Goal: Obtain resource: Download file/media

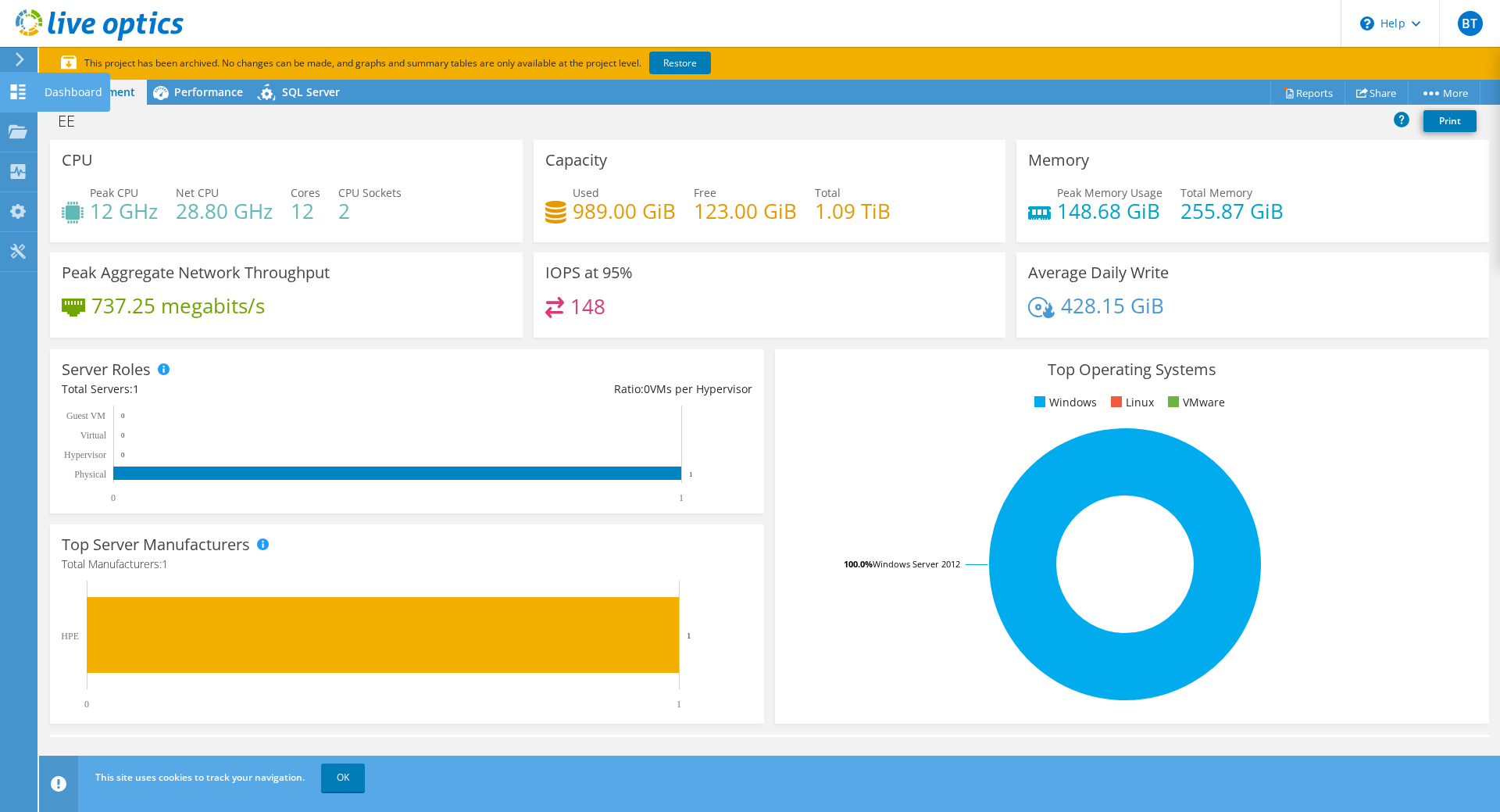
click at [21, 89] on use at bounding box center [18, 91] width 15 height 15
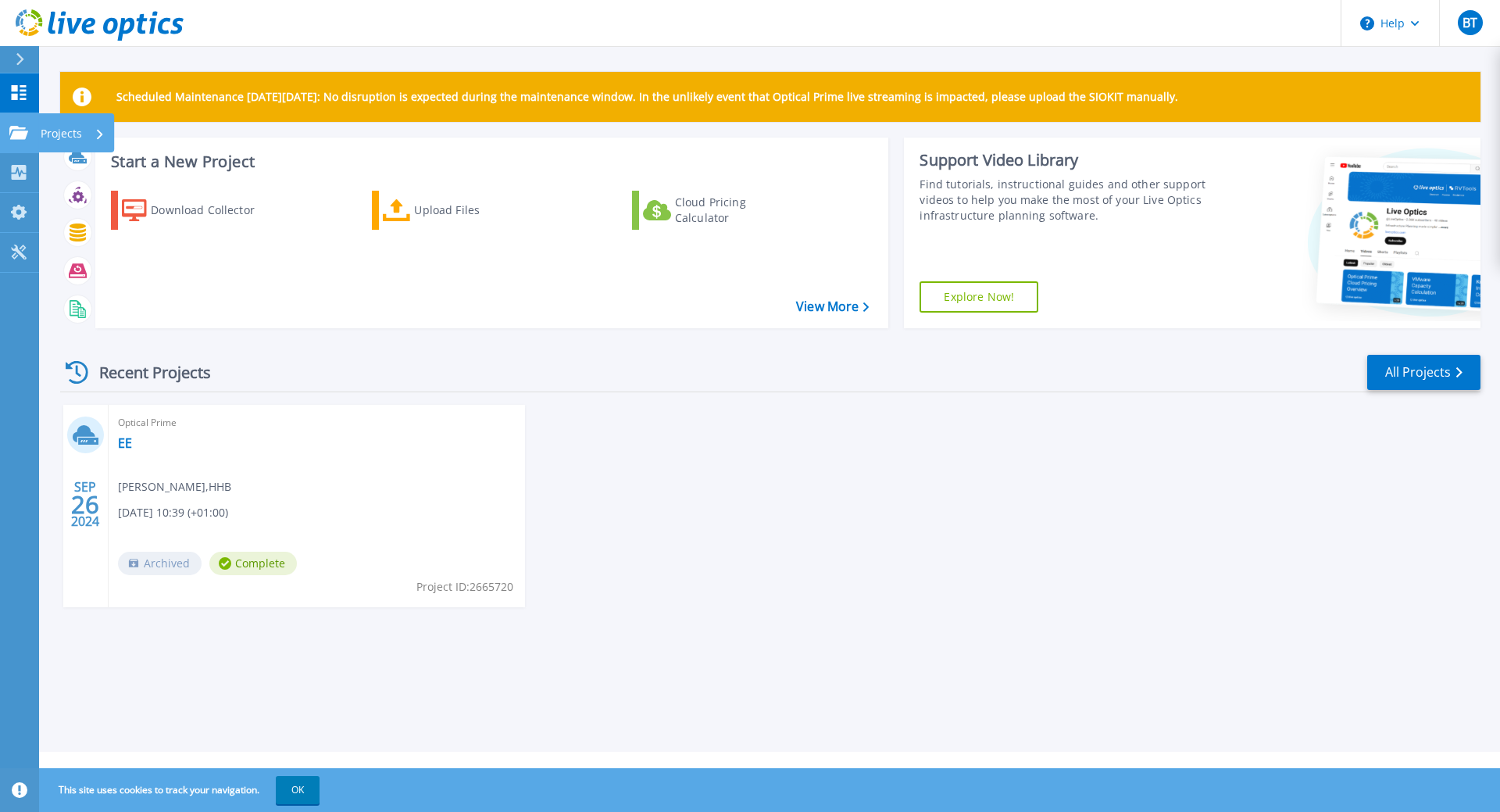
click at [23, 131] on icon at bounding box center [18, 132] width 19 height 13
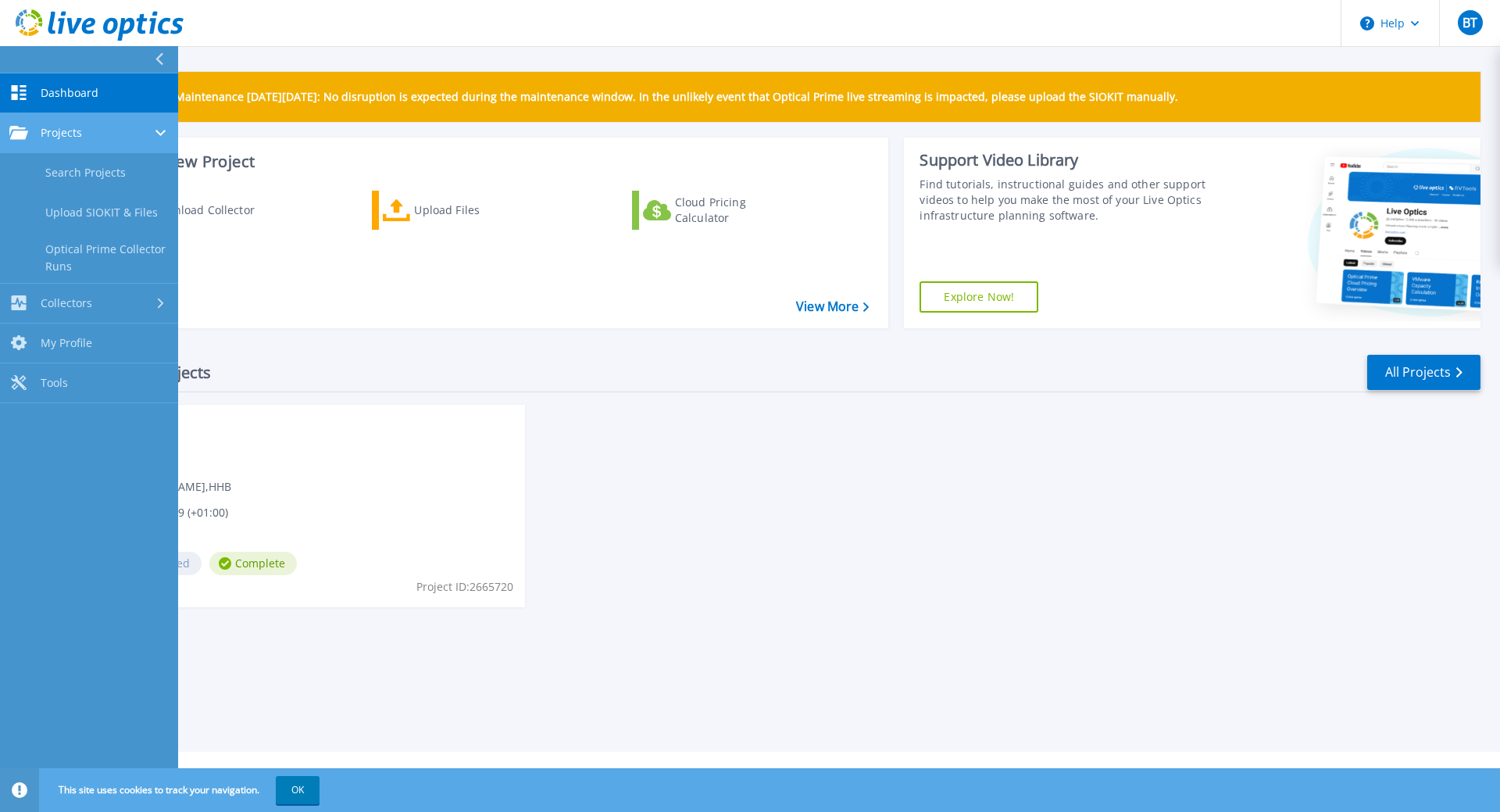
click at [78, 131] on span "Projects" at bounding box center [61, 133] width 41 height 14
click at [79, 133] on span "Projects" at bounding box center [61, 133] width 41 height 14
click at [89, 247] on link "Optical Prime Collector Runs" at bounding box center [88, 258] width 178 height 50
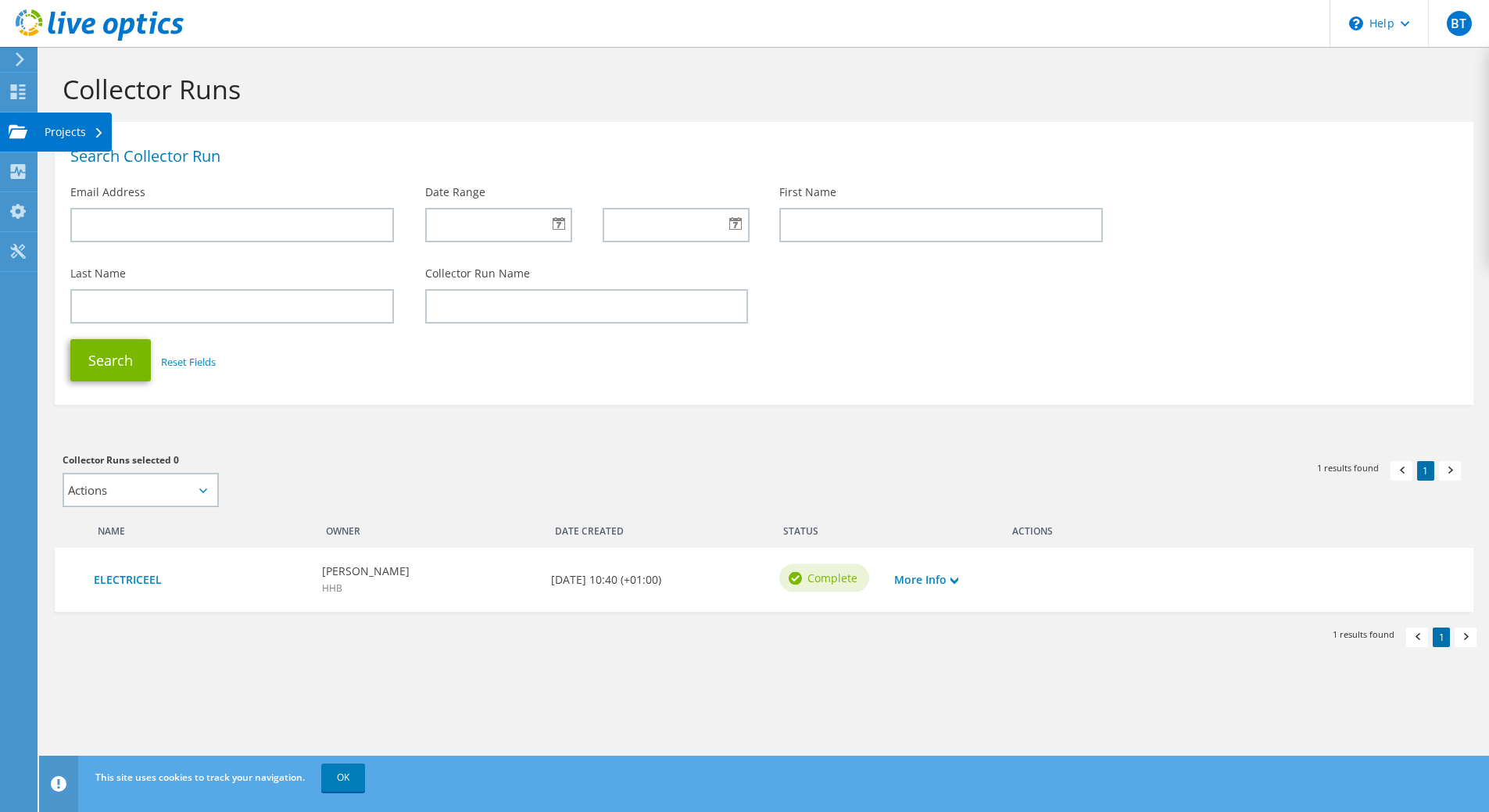
click at [13, 136] on use at bounding box center [18, 130] width 19 height 13
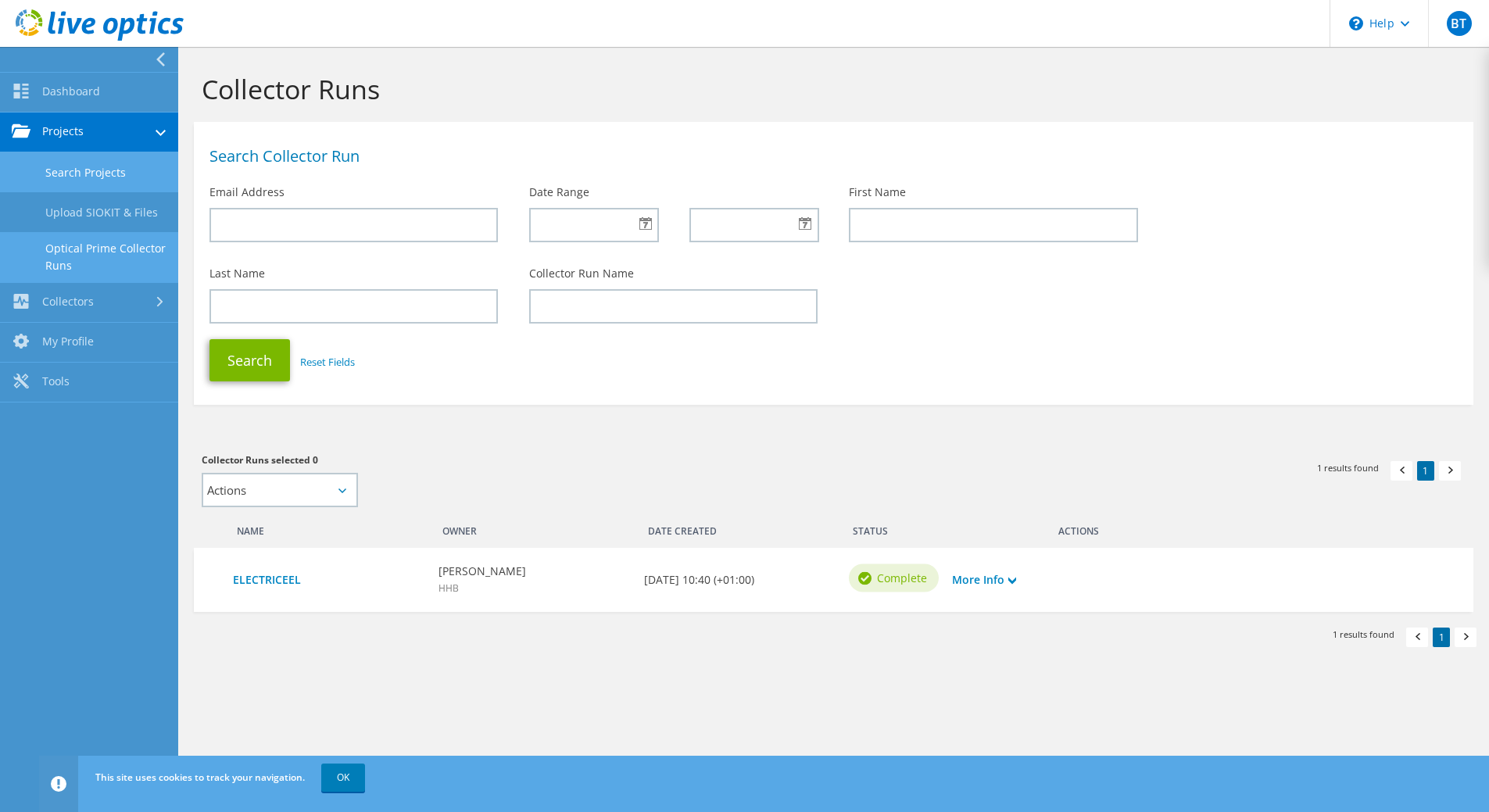
click at [65, 164] on link "Search Projects" at bounding box center [88, 172] width 178 height 40
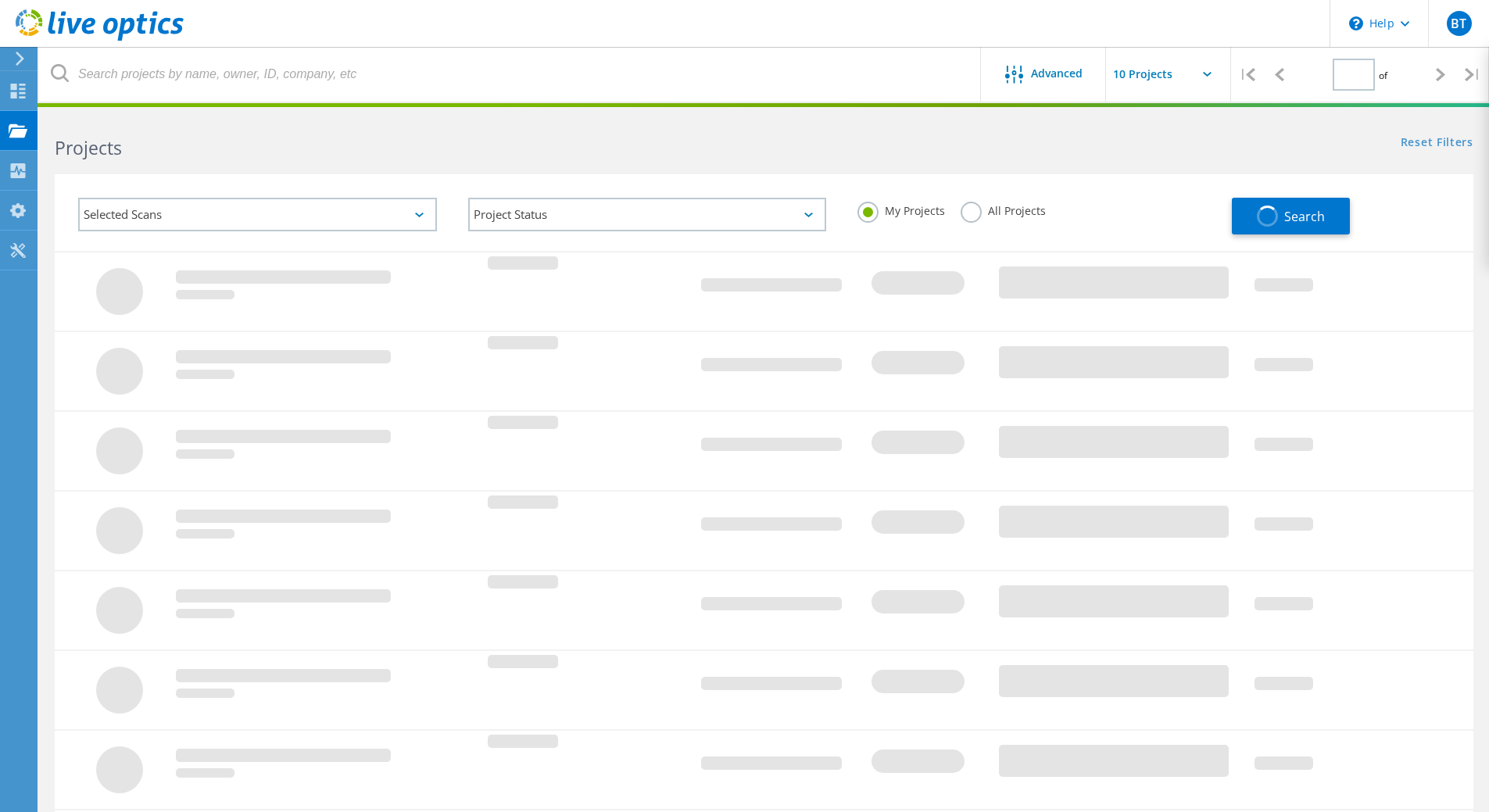
type input "1"
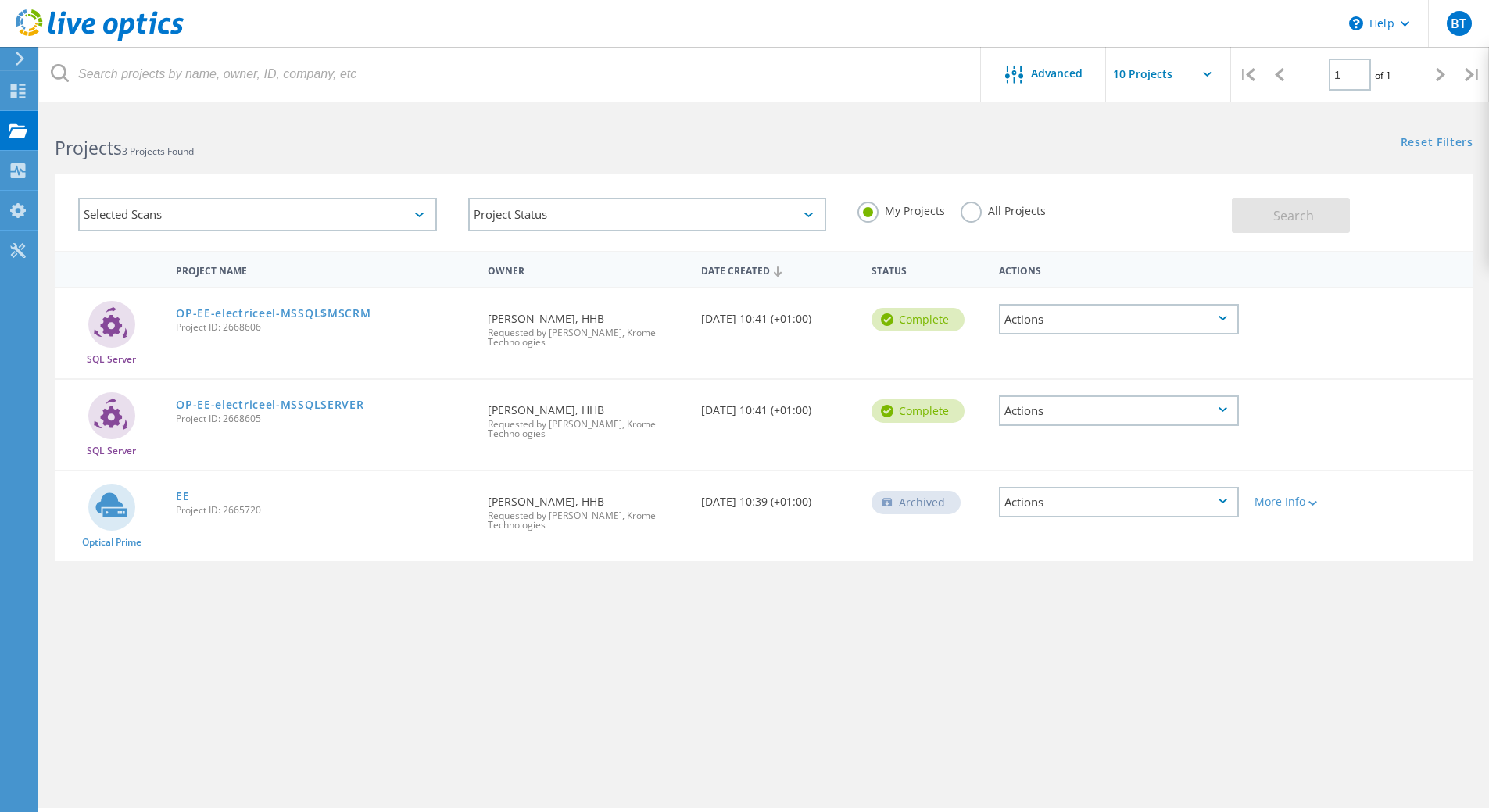
click at [1066, 329] on div "Actions" at bounding box center [1119, 319] width 240 height 30
click at [1048, 420] on div "Actions" at bounding box center [1119, 411] width 240 height 30
click at [1055, 423] on div "Share" at bounding box center [1118, 423] width 237 height 24
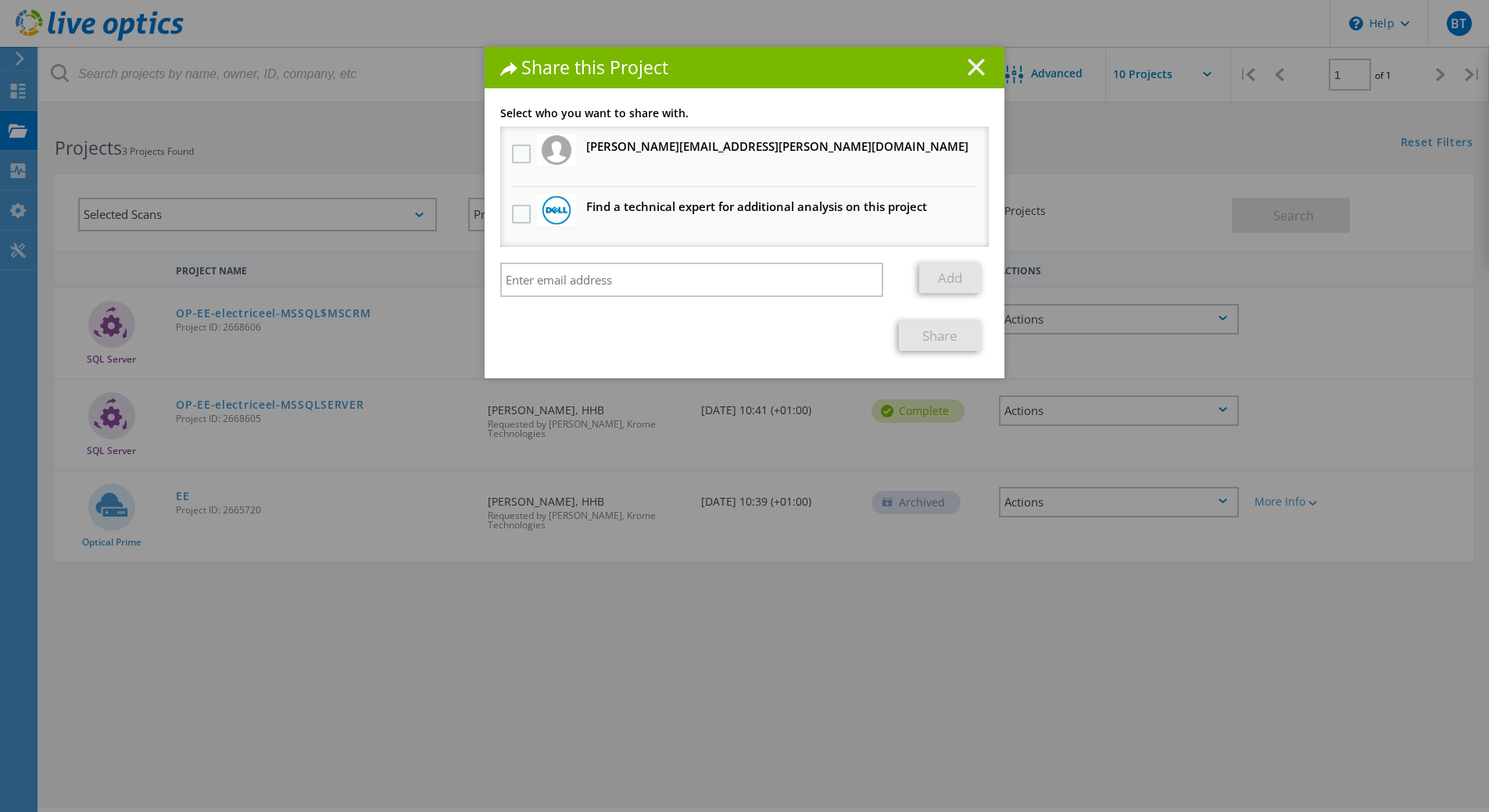
click at [971, 65] on icon at bounding box center [976, 67] width 17 height 17
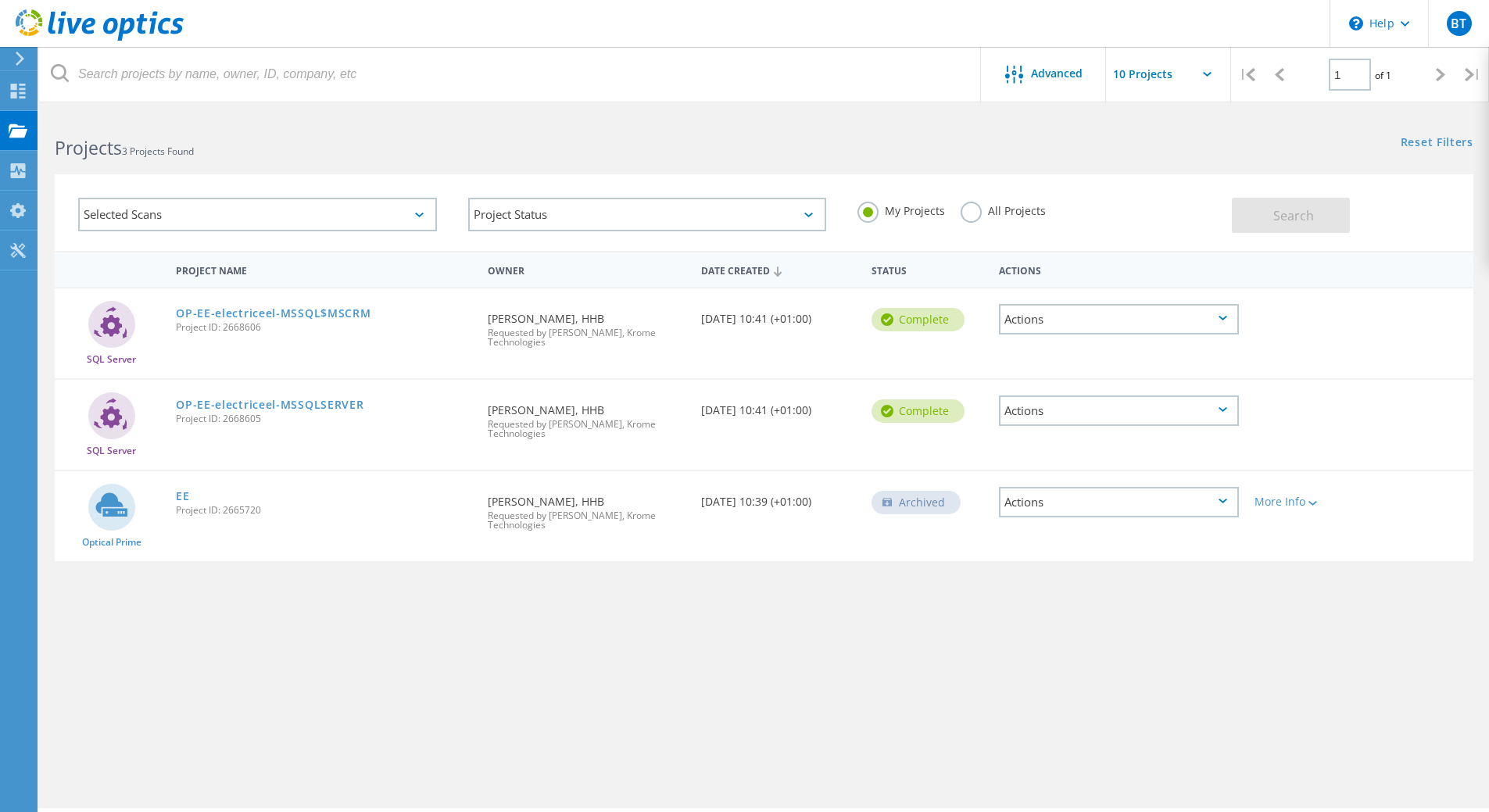
click at [1080, 422] on div "Actions" at bounding box center [1119, 411] width 240 height 30
click at [1071, 381] on div "Project Details" at bounding box center [1118, 374] width 237 height 24
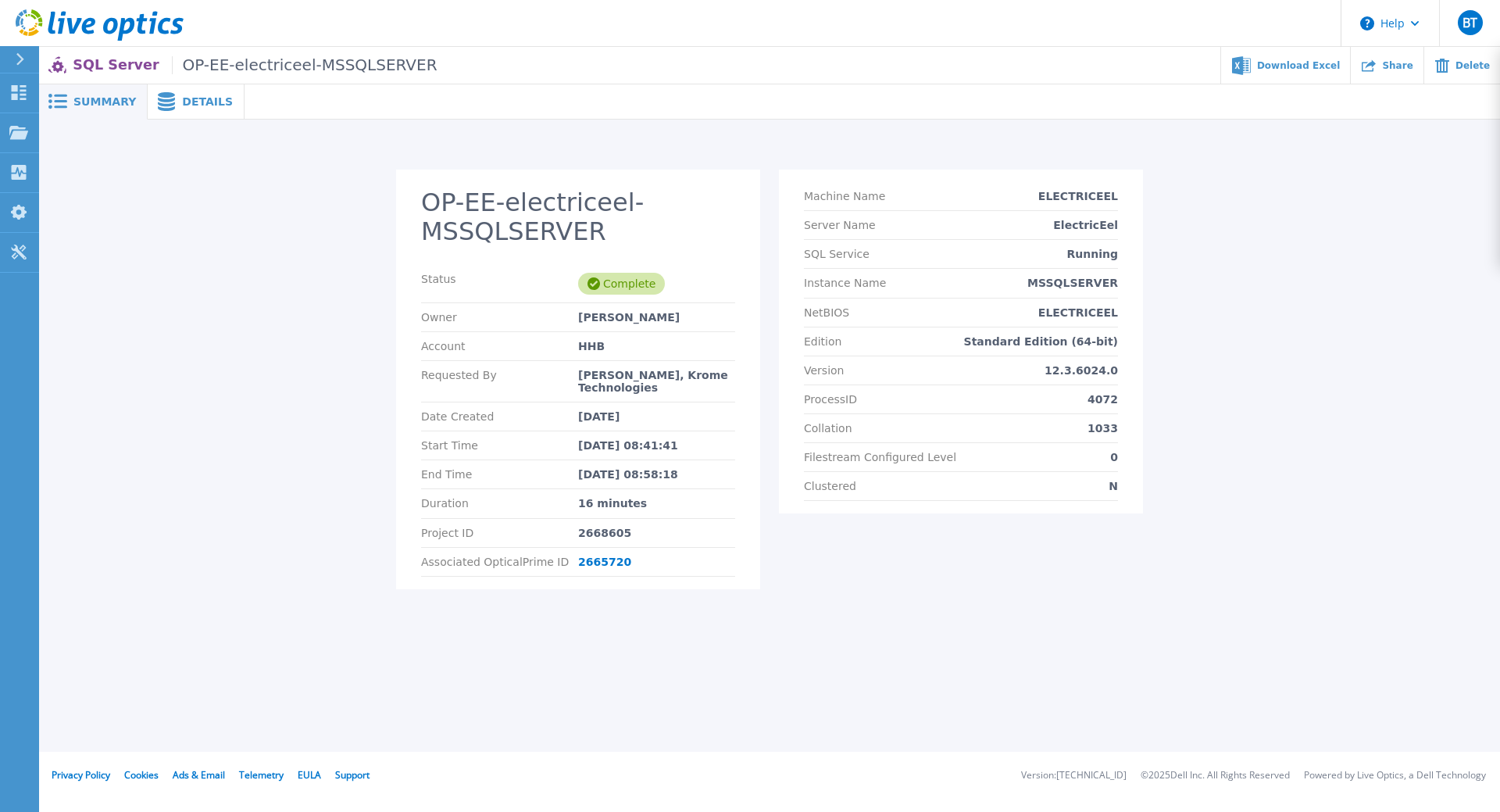
click at [183, 99] on span "Details" at bounding box center [207, 102] width 51 height 11
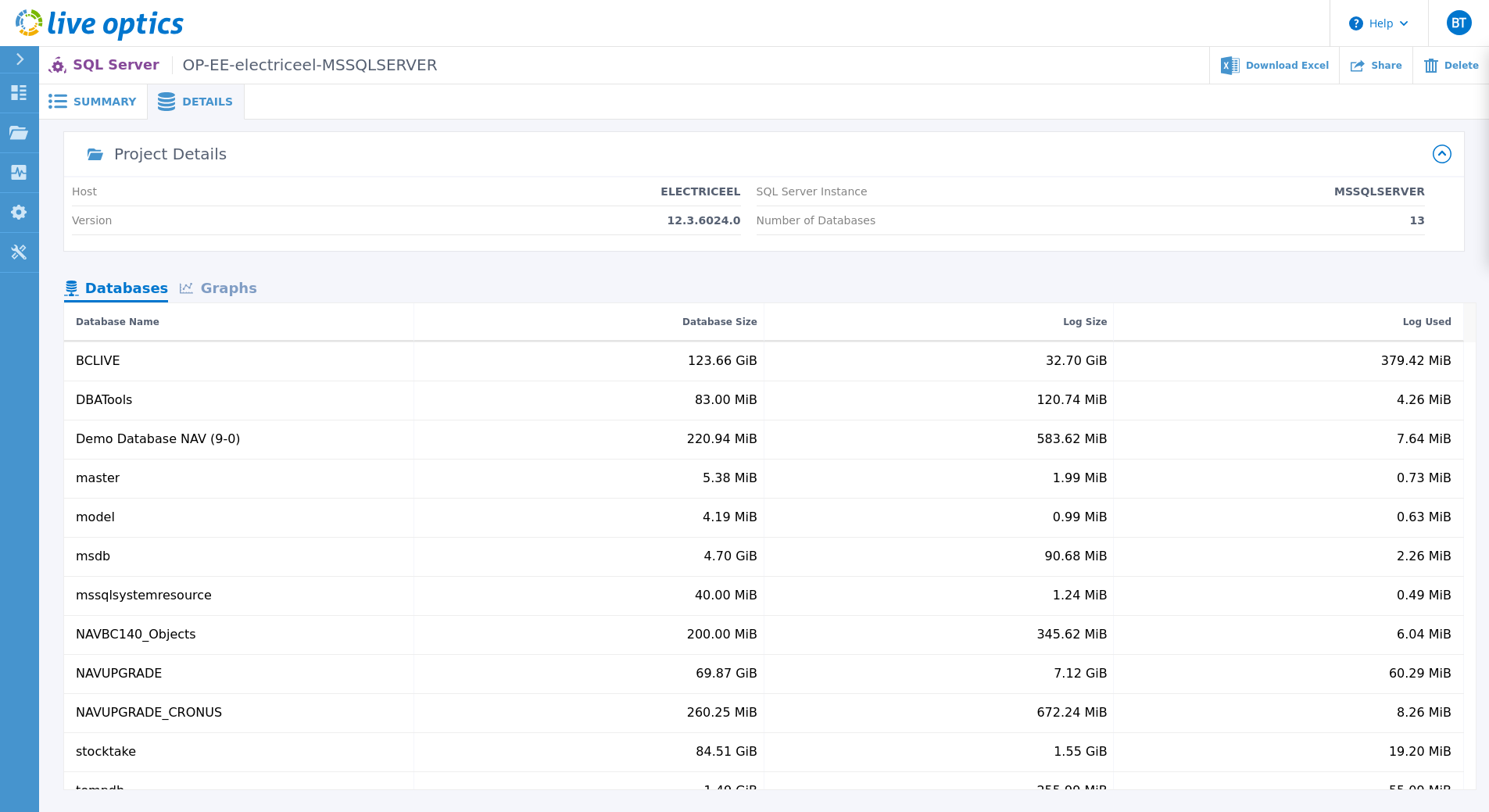
click at [222, 293] on div "Graphs" at bounding box center [218, 289] width 100 height 28
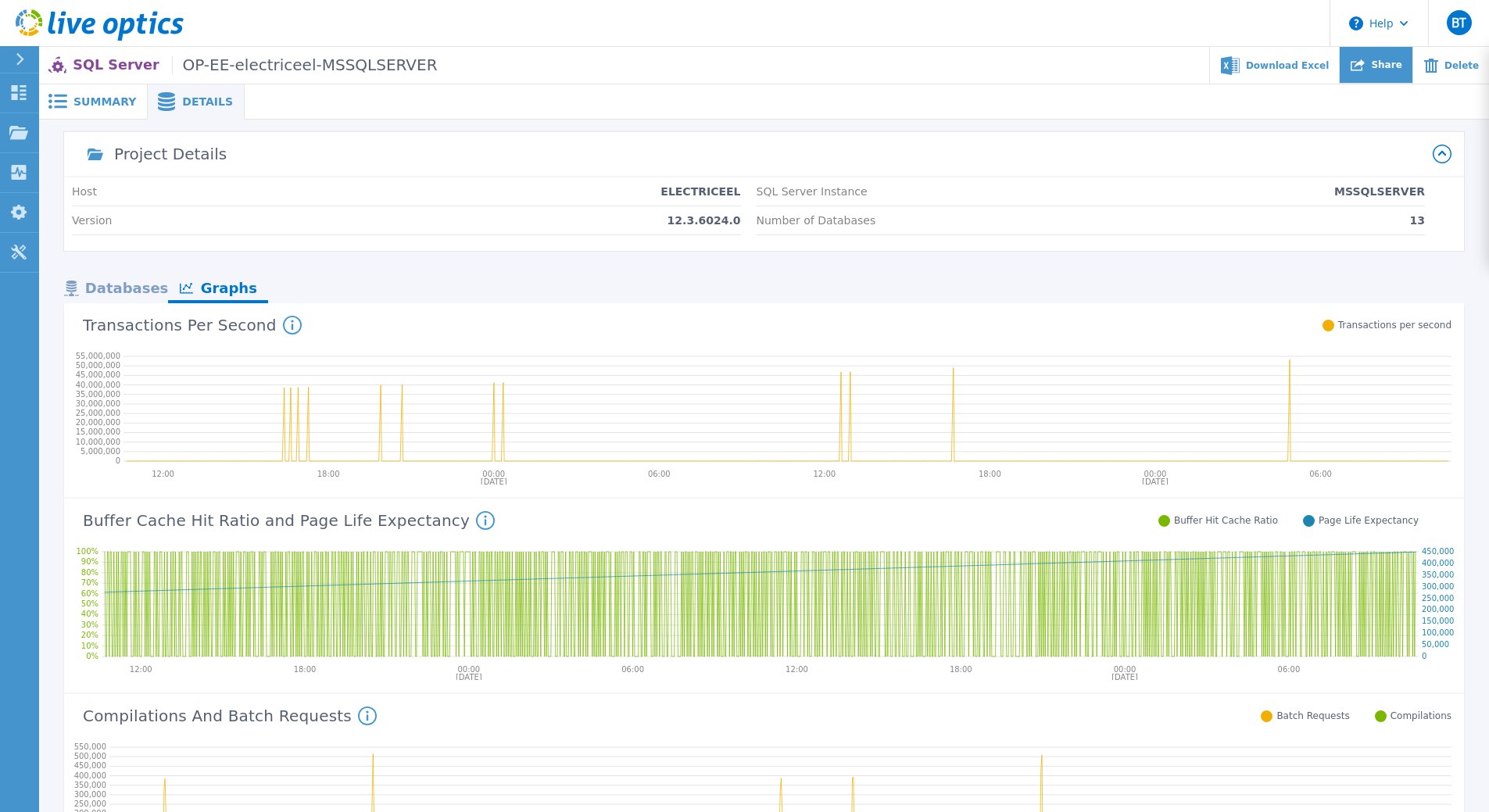
click at [1365, 59] on icon at bounding box center [1358, 65] width 14 height 14
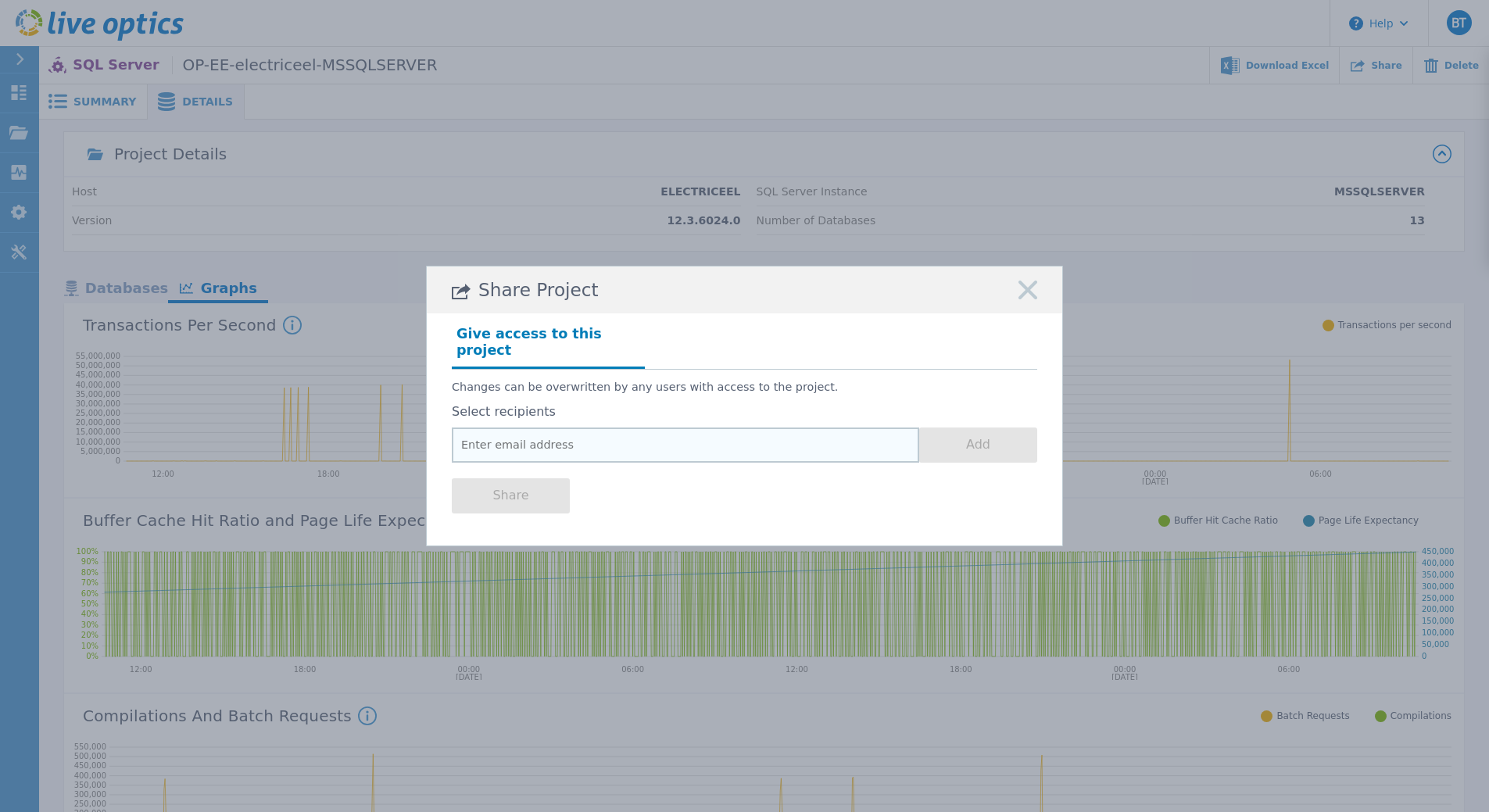
click at [618, 439] on input "email" at bounding box center [685, 444] width 467 height 35
type input "burgess.taylor@midwich.com"
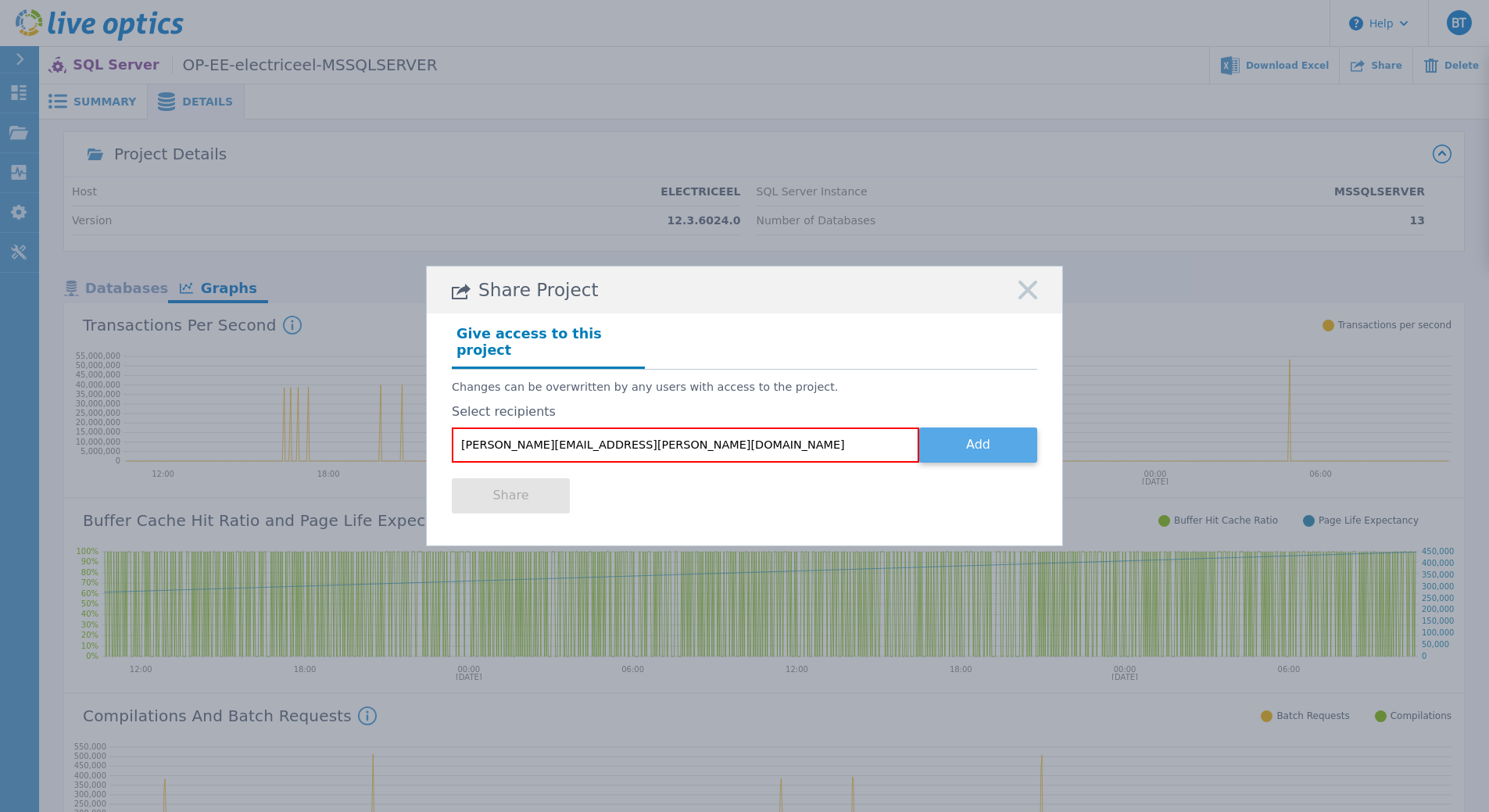
click at [956, 443] on button "Add" at bounding box center [978, 444] width 118 height 35
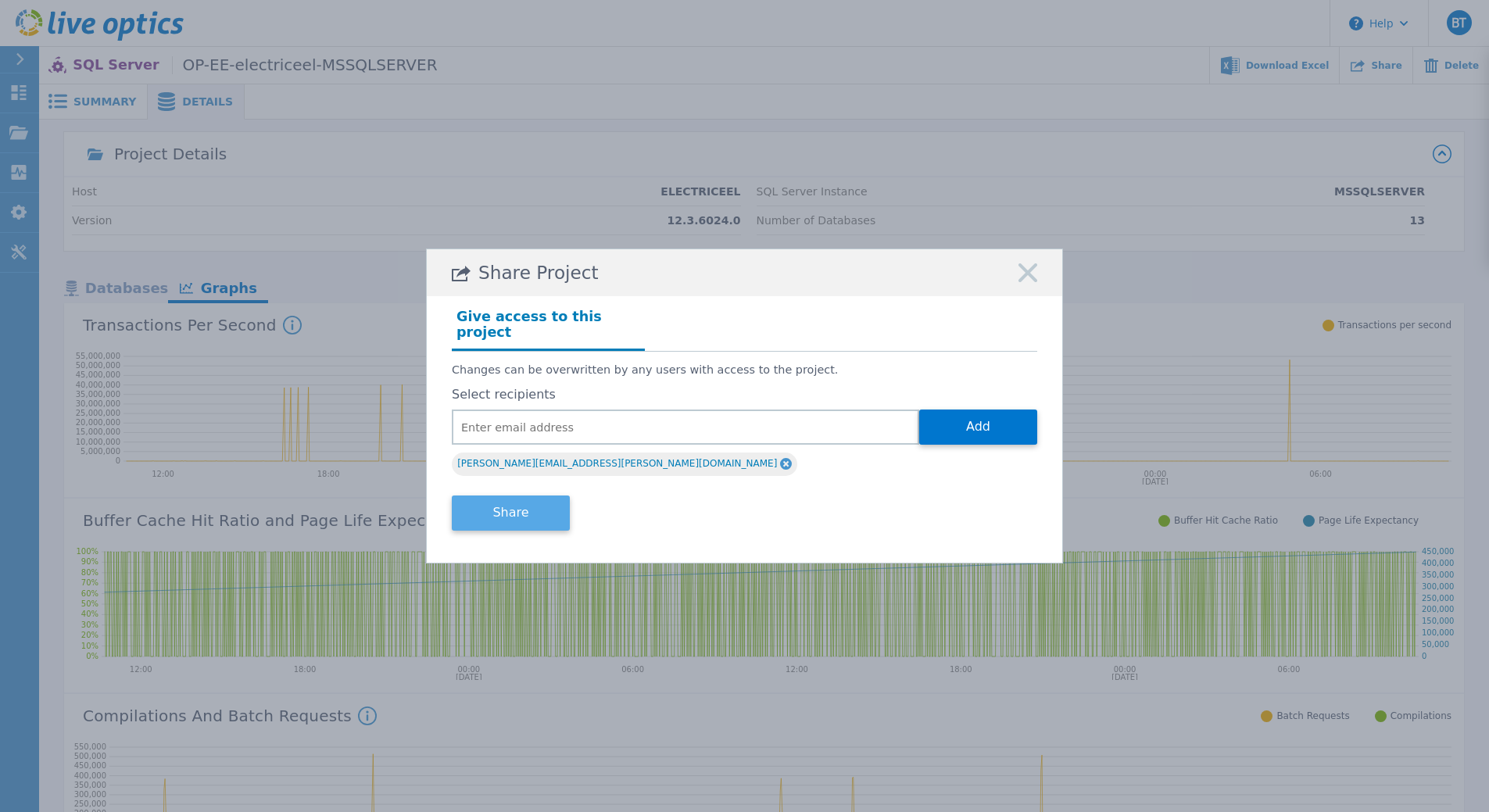
click at [526, 515] on button "Share" at bounding box center [510, 512] width 118 height 35
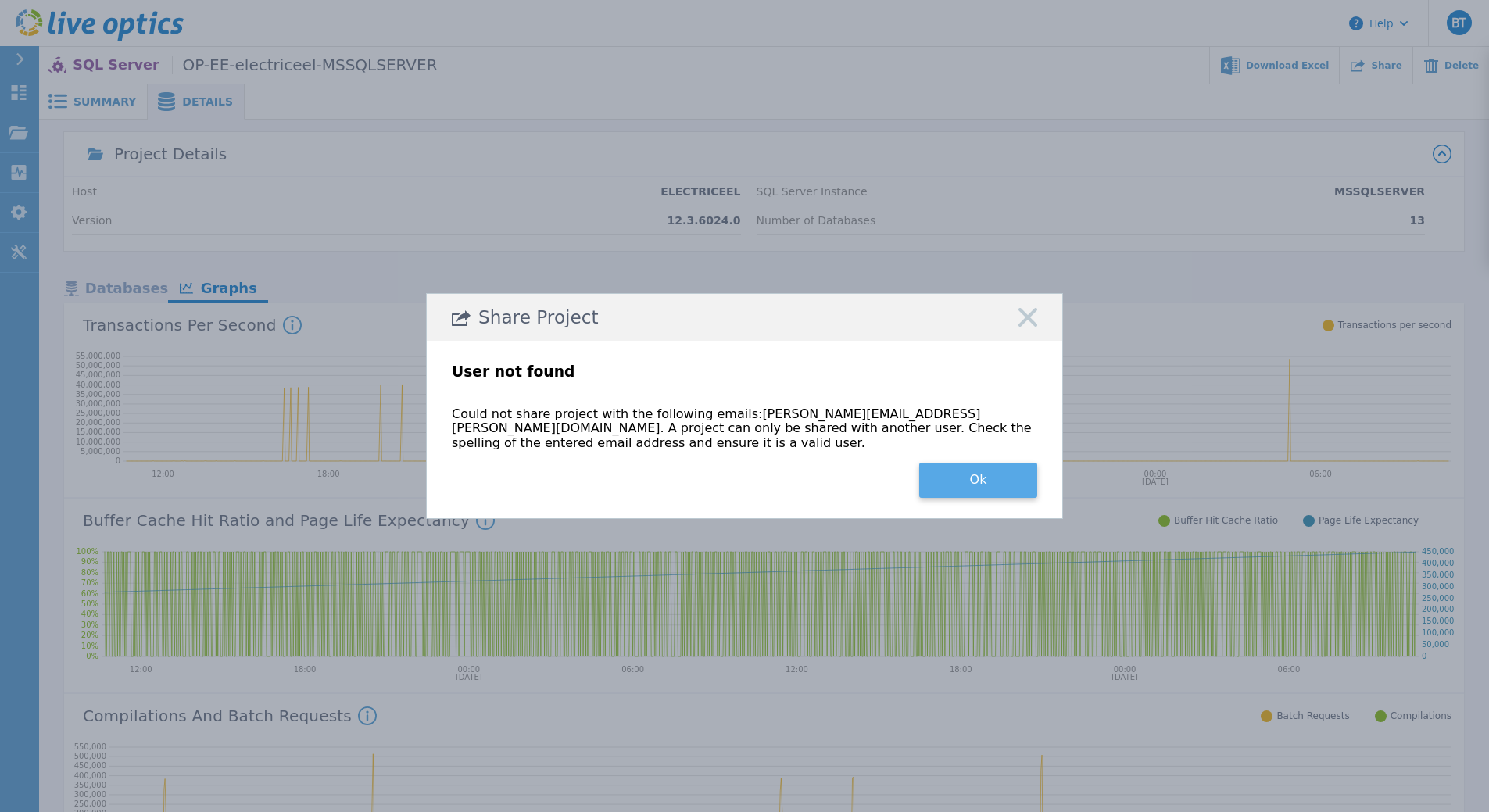
click at [954, 472] on button "Ok" at bounding box center [978, 480] width 118 height 35
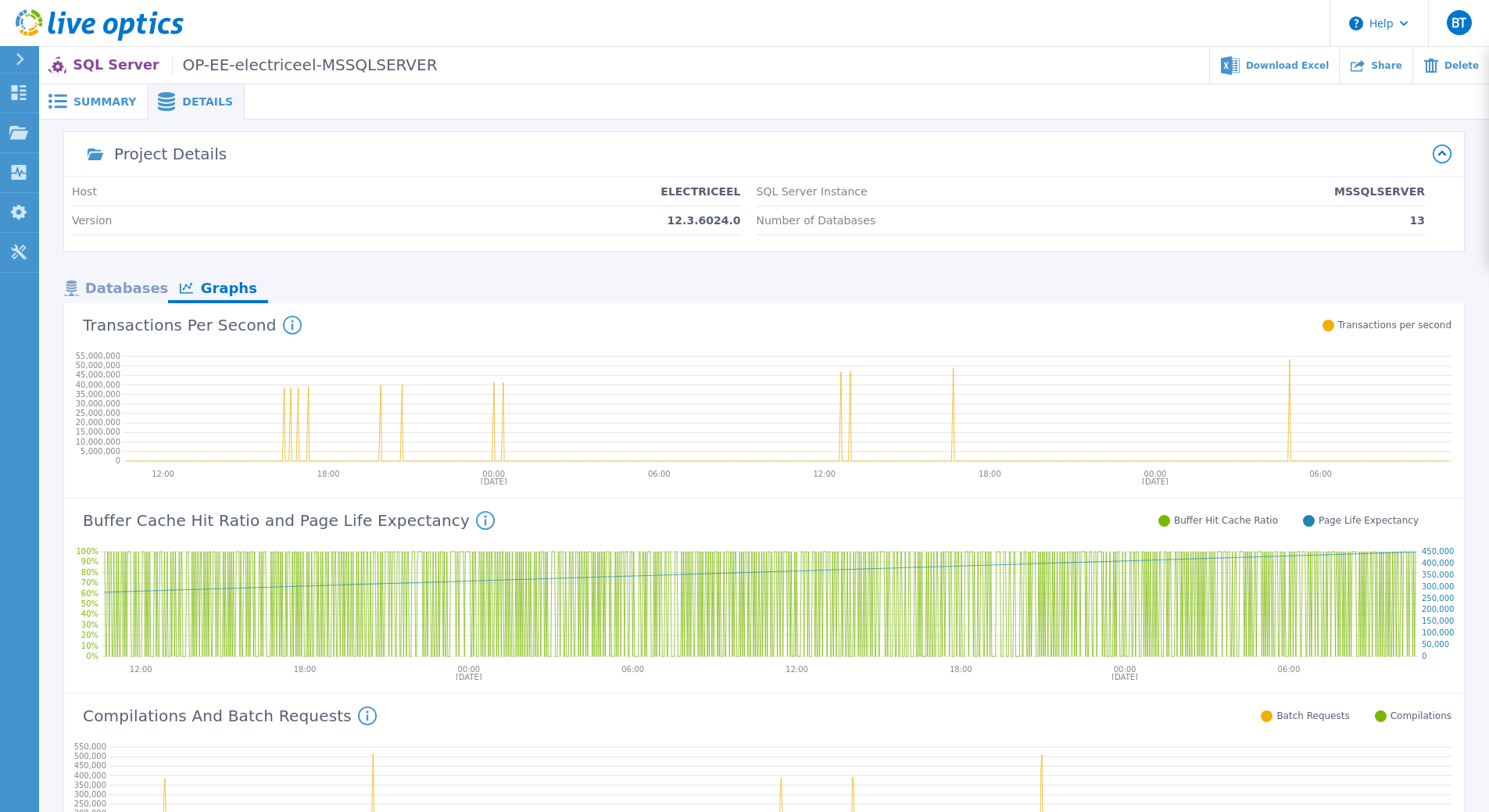
click at [106, 97] on span "Summary" at bounding box center [105, 102] width 63 height 11
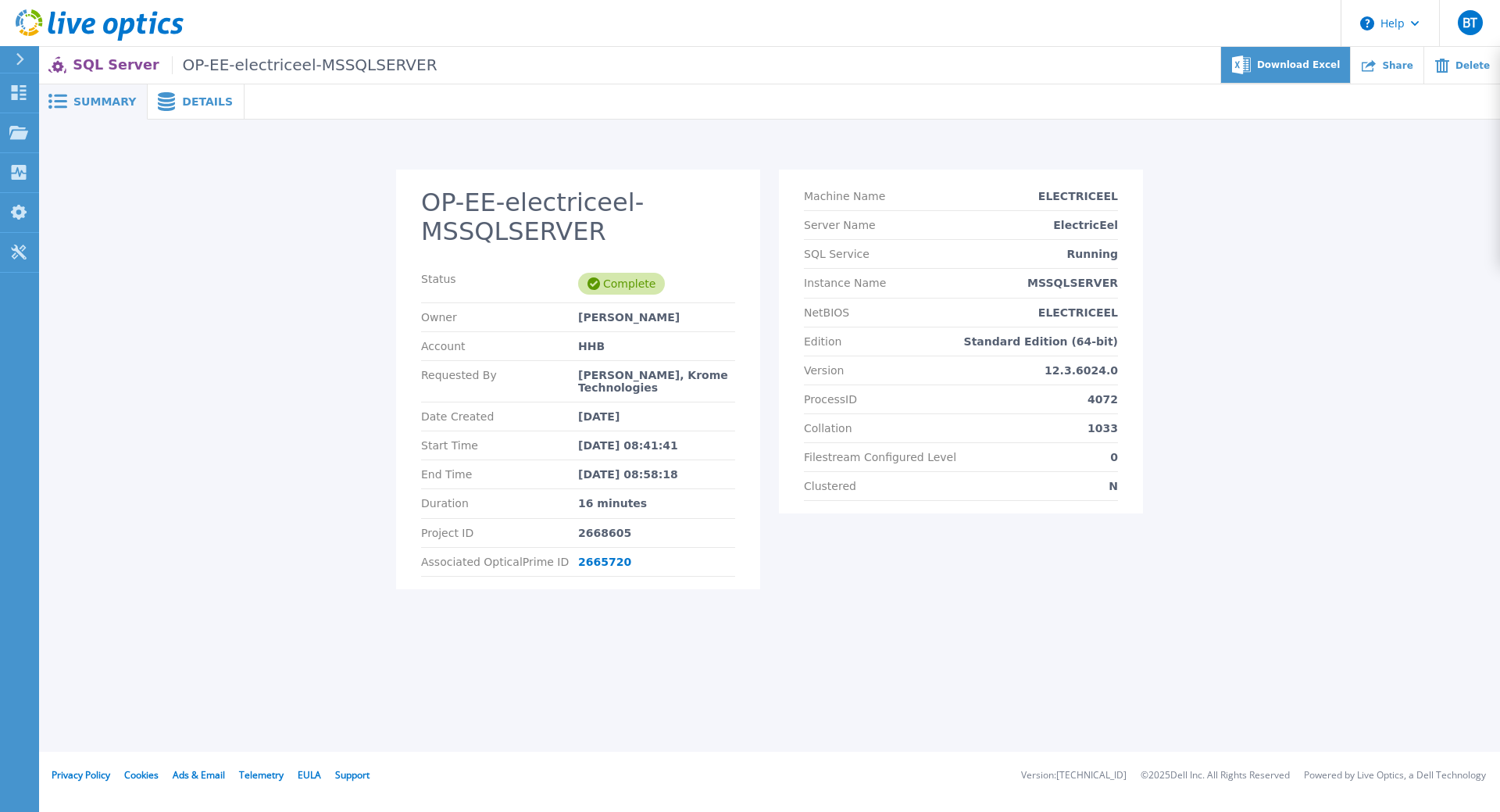
click at [1286, 65] on span "Download Excel" at bounding box center [1298, 64] width 83 height 9
click at [182, 96] on span "Details" at bounding box center [207, 102] width 51 height 11
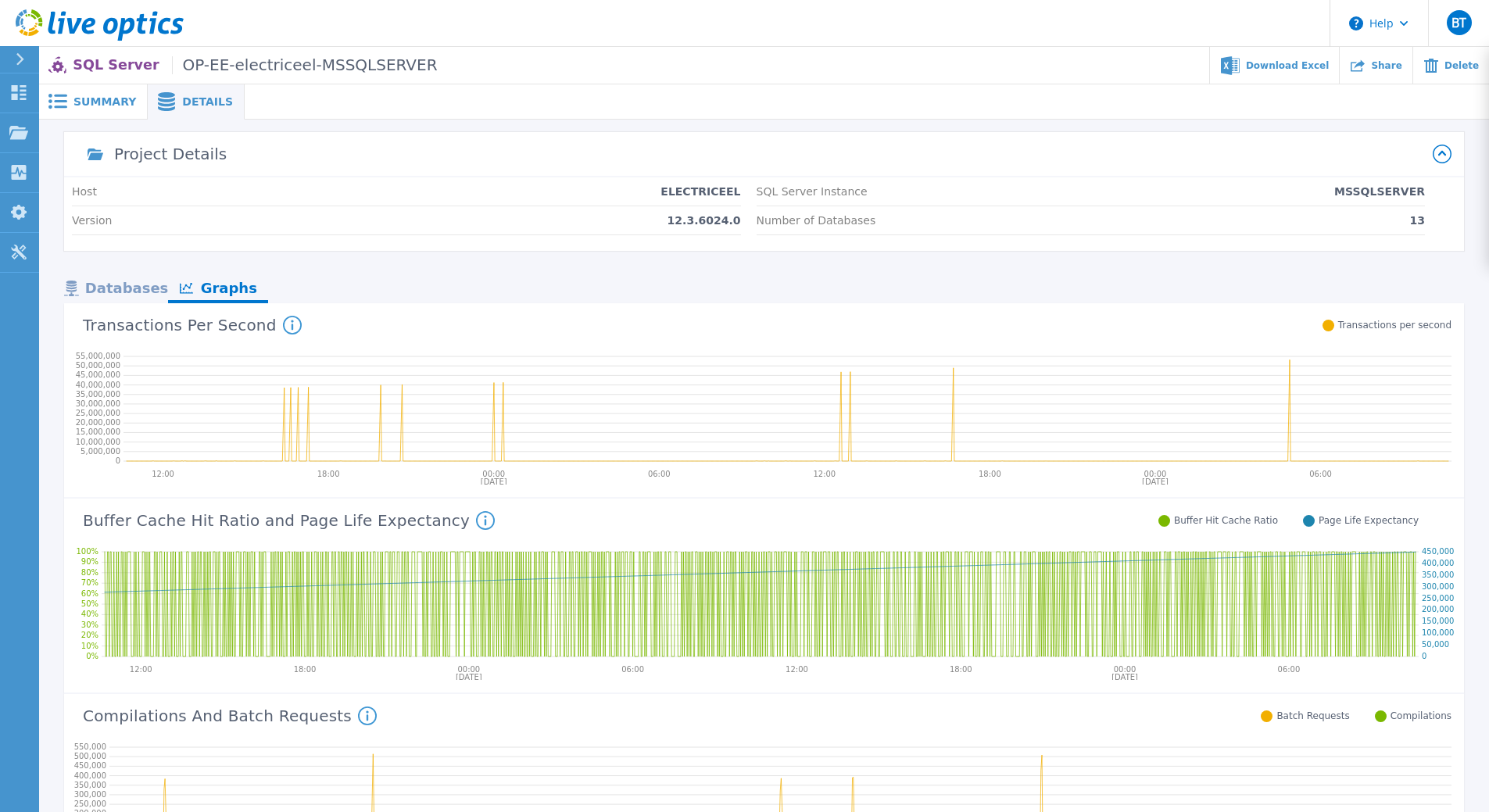
click at [88, 106] on span "Summary" at bounding box center [105, 102] width 63 height 11
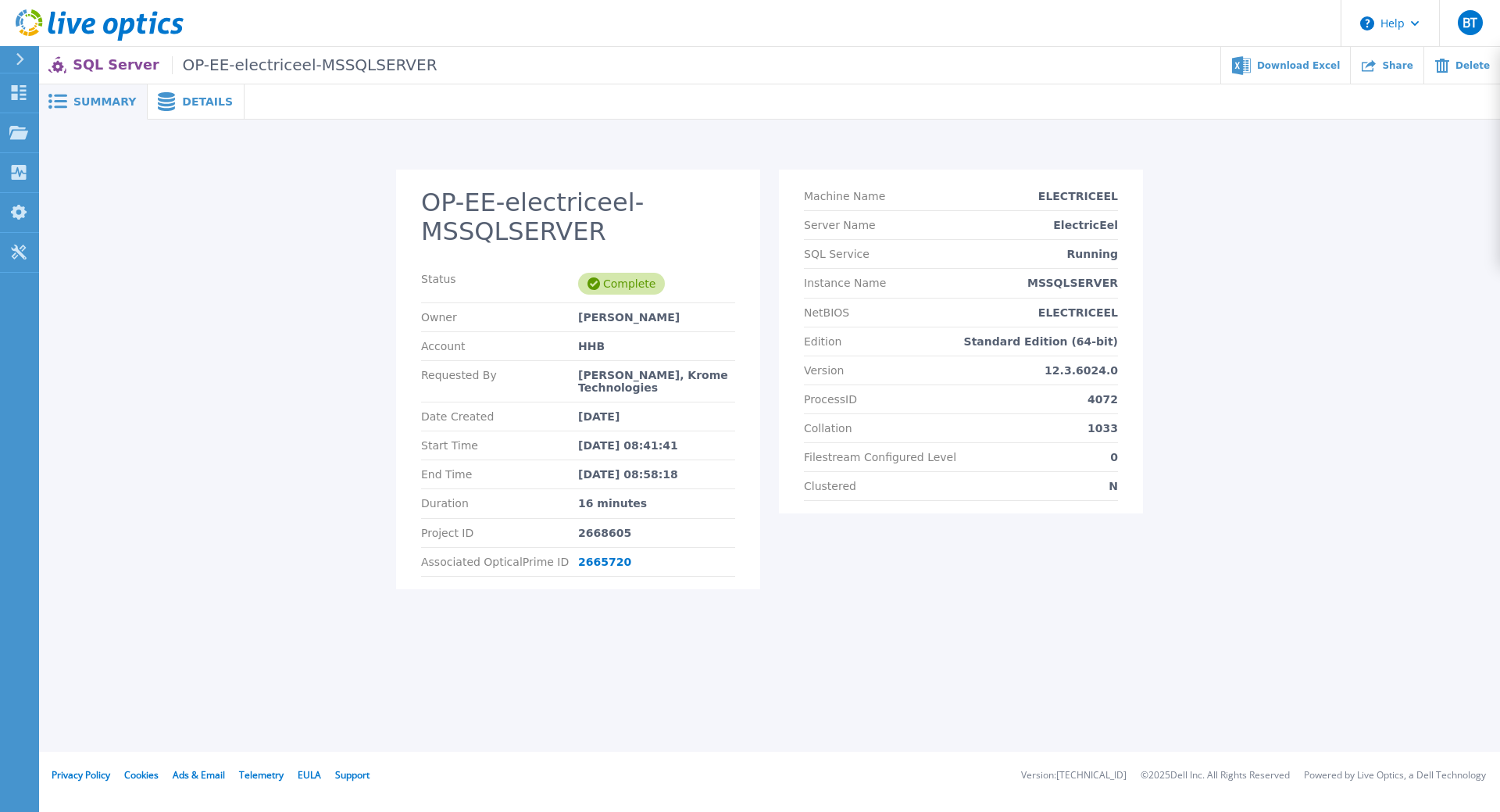
click at [191, 105] on span "Details" at bounding box center [207, 102] width 51 height 11
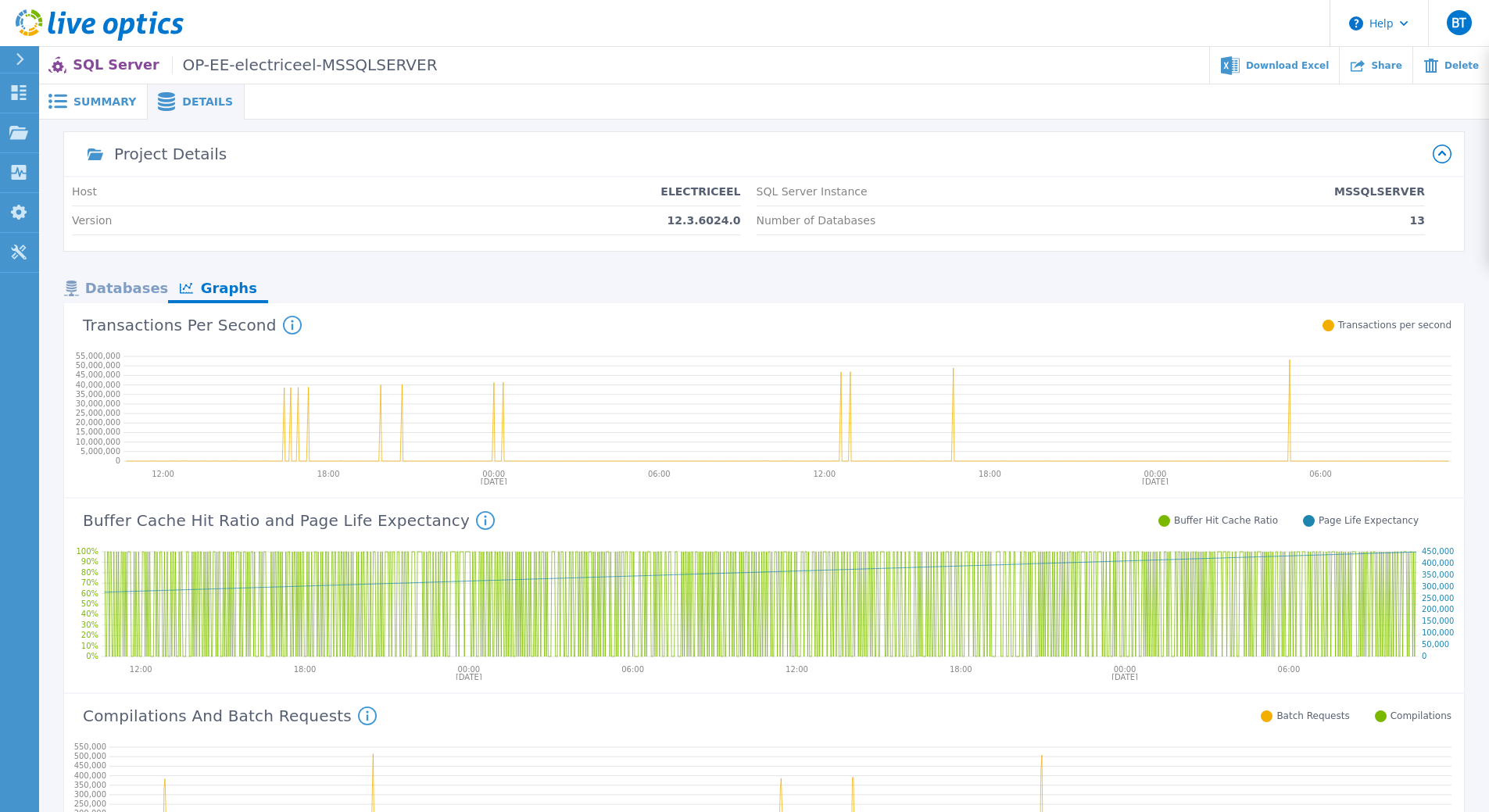
click at [111, 287] on div "Databases" at bounding box center [116, 289] width 104 height 28
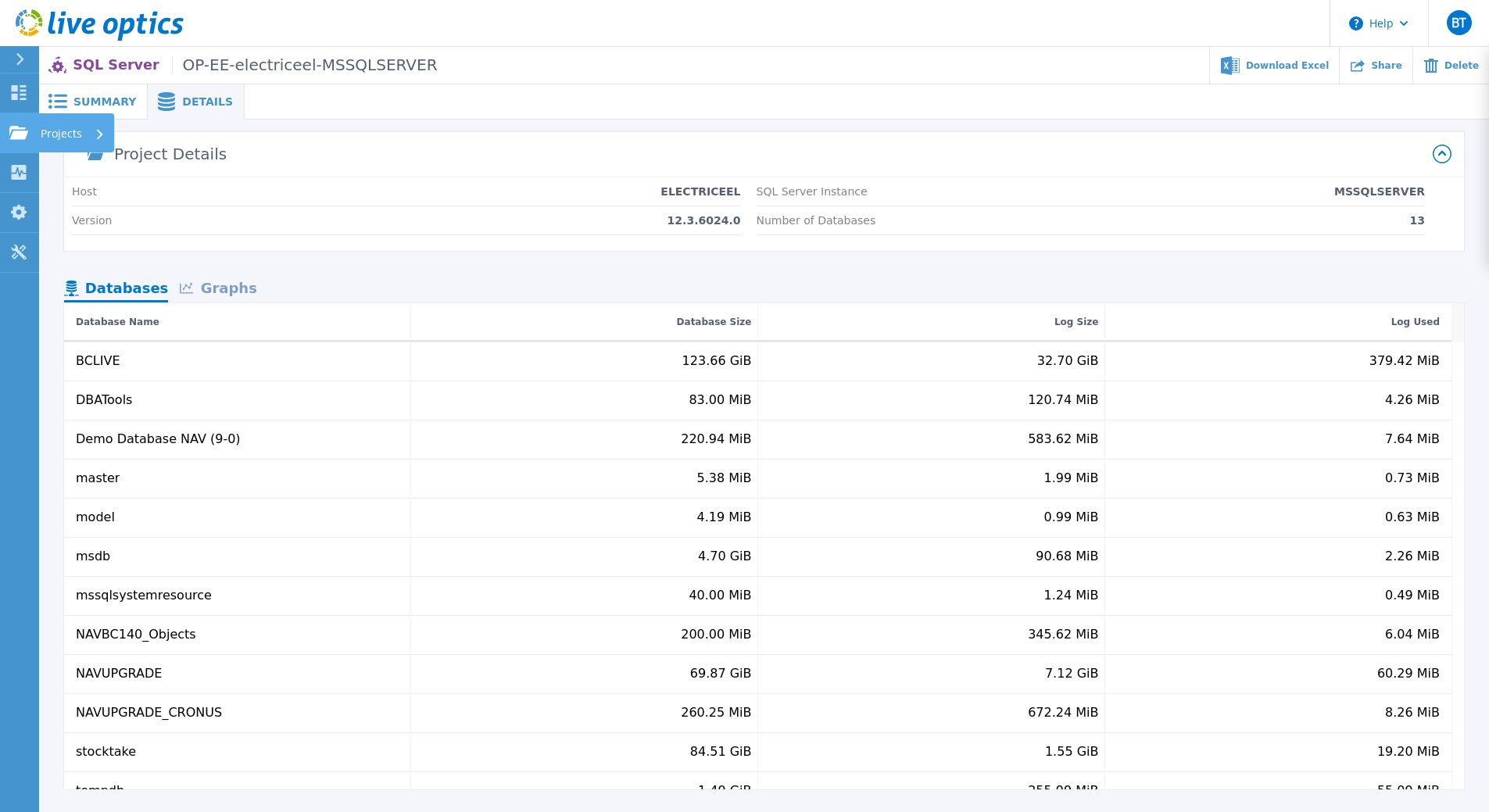
click at [17, 135] on icon at bounding box center [18, 132] width 19 height 13
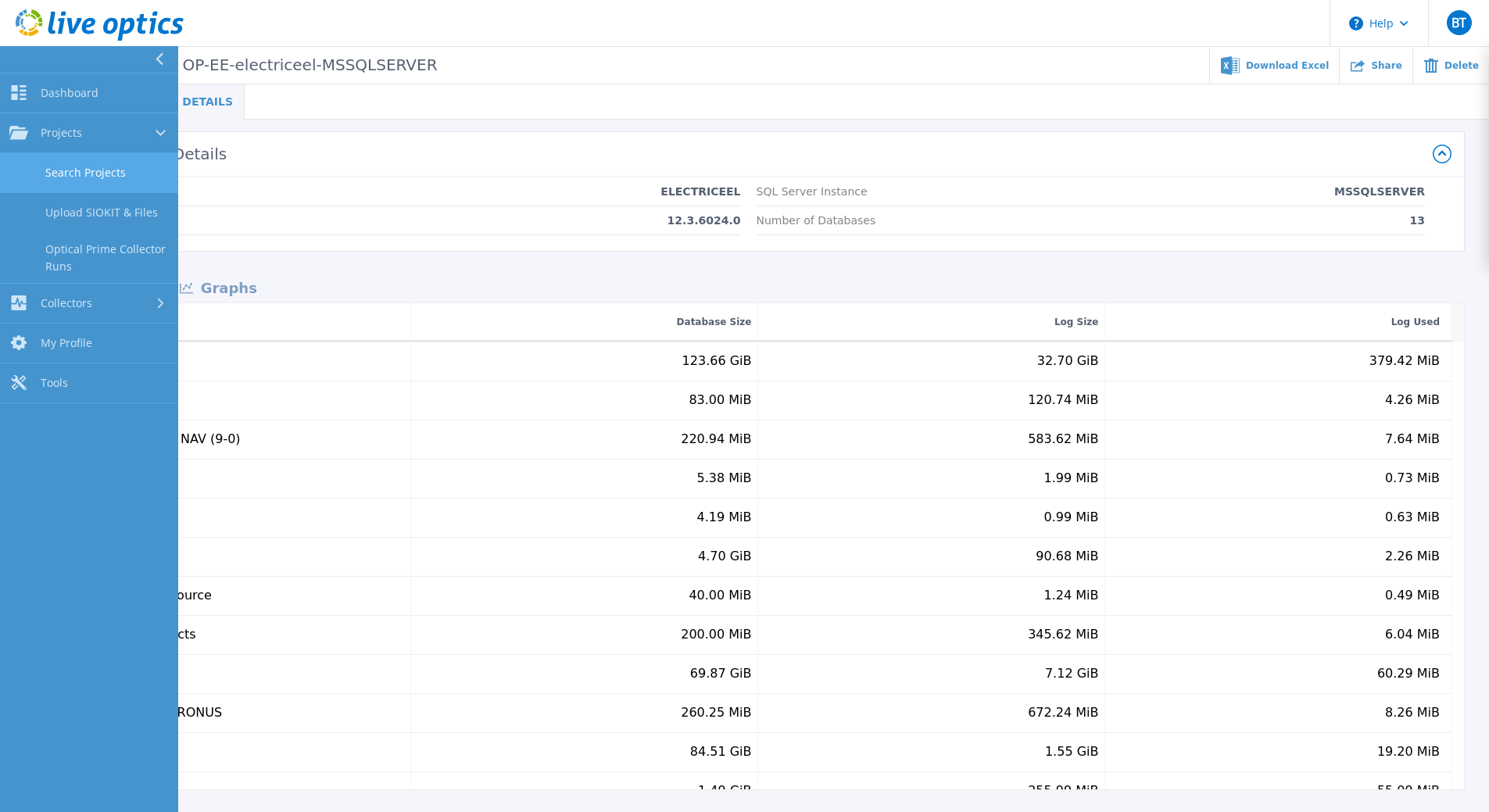
click at [46, 175] on link "Search Projects" at bounding box center [88, 172] width 178 height 40
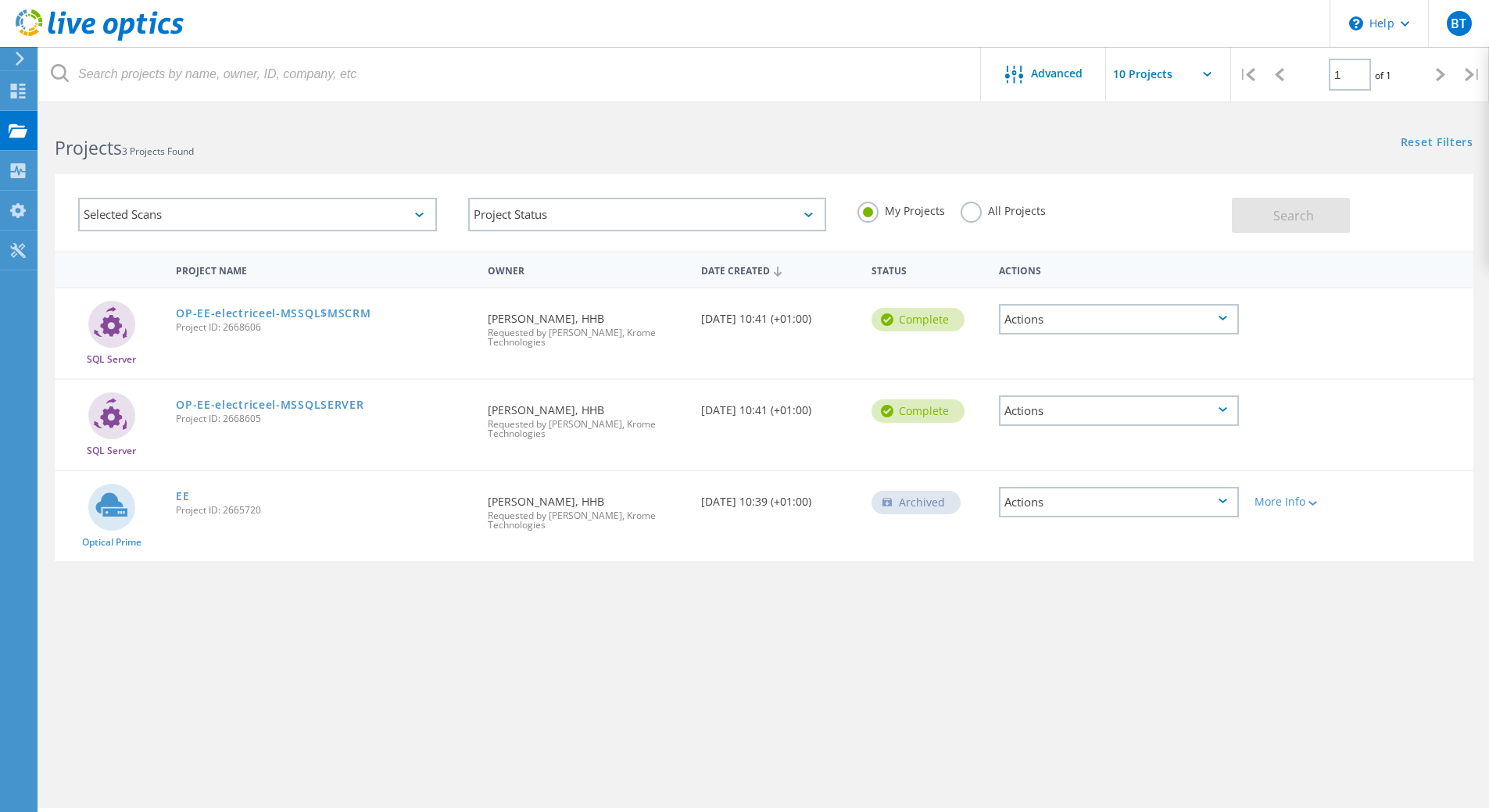
click at [1141, 314] on div "Actions" at bounding box center [1119, 319] width 240 height 30
click at [1061, 302] on div "Download XLSX" at bounding box center [1118, 307] width 237 height 24
click at [1074, 327] on div "Actions" at bounding box center [1119, 319] width 240 height 30
click at [201, 309] on link "OP-EE-electriceel-MSSQL$MSCRM" at bounding box center [273, 314] width 195 height 11
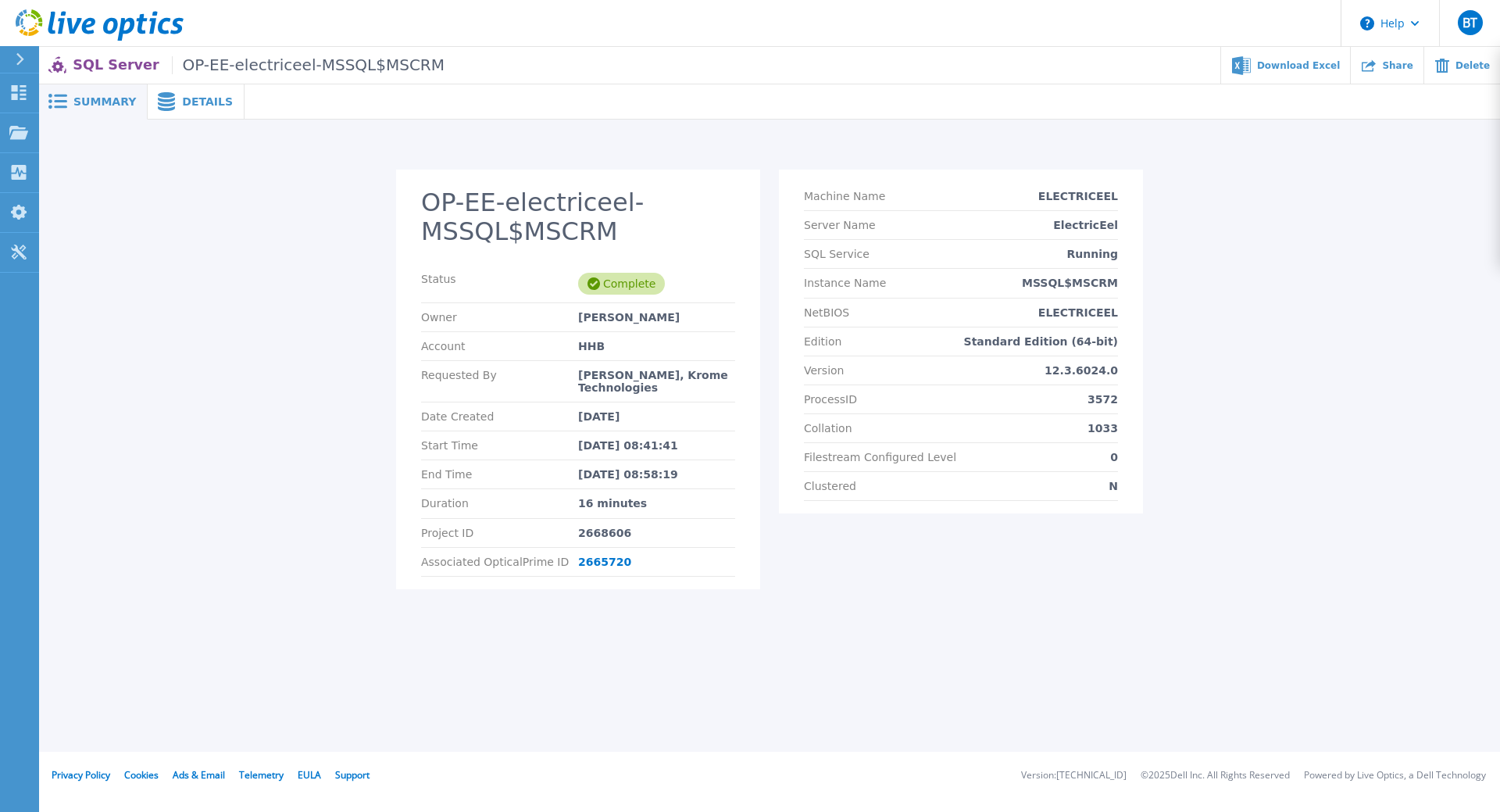
click at [200, 105] on span "Details" at bounding box center [207, 102] width 51 height 11
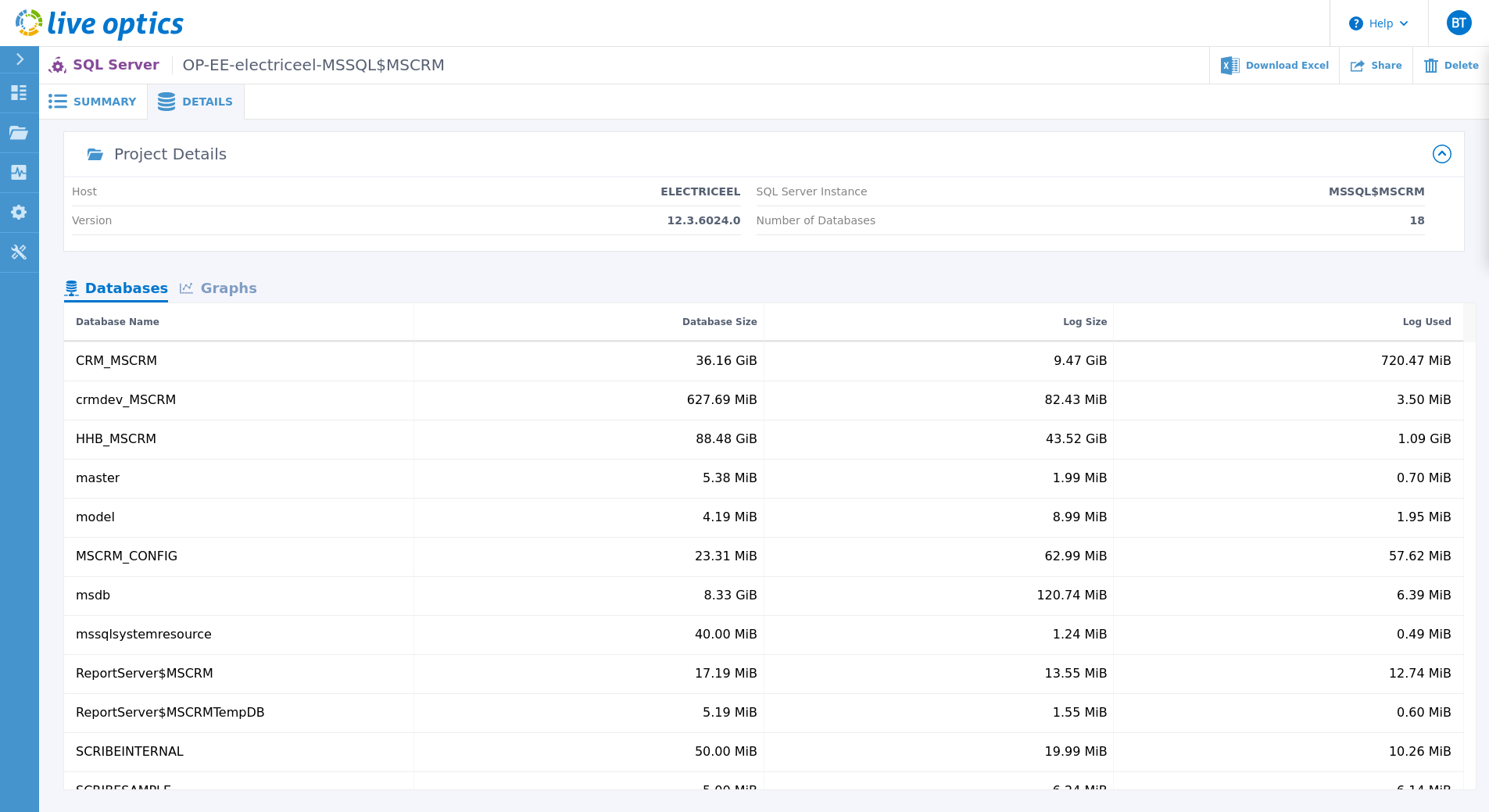
click at [220, 289] on div "Graphs" at bounding box center [218, 289] width 100 height 28
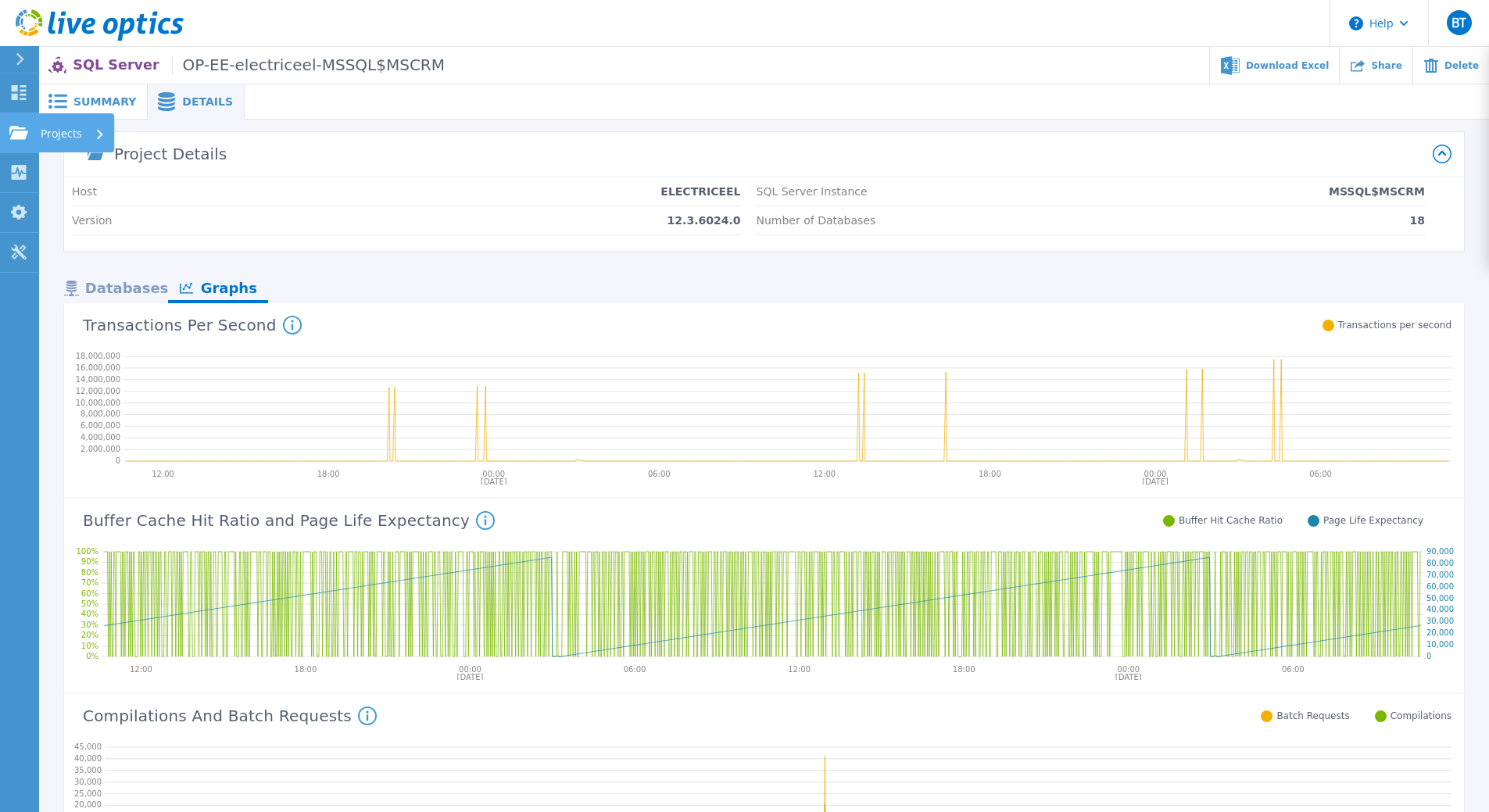
click at [28, 127] on icon at bounding box center [18, 132] width 19 height 13
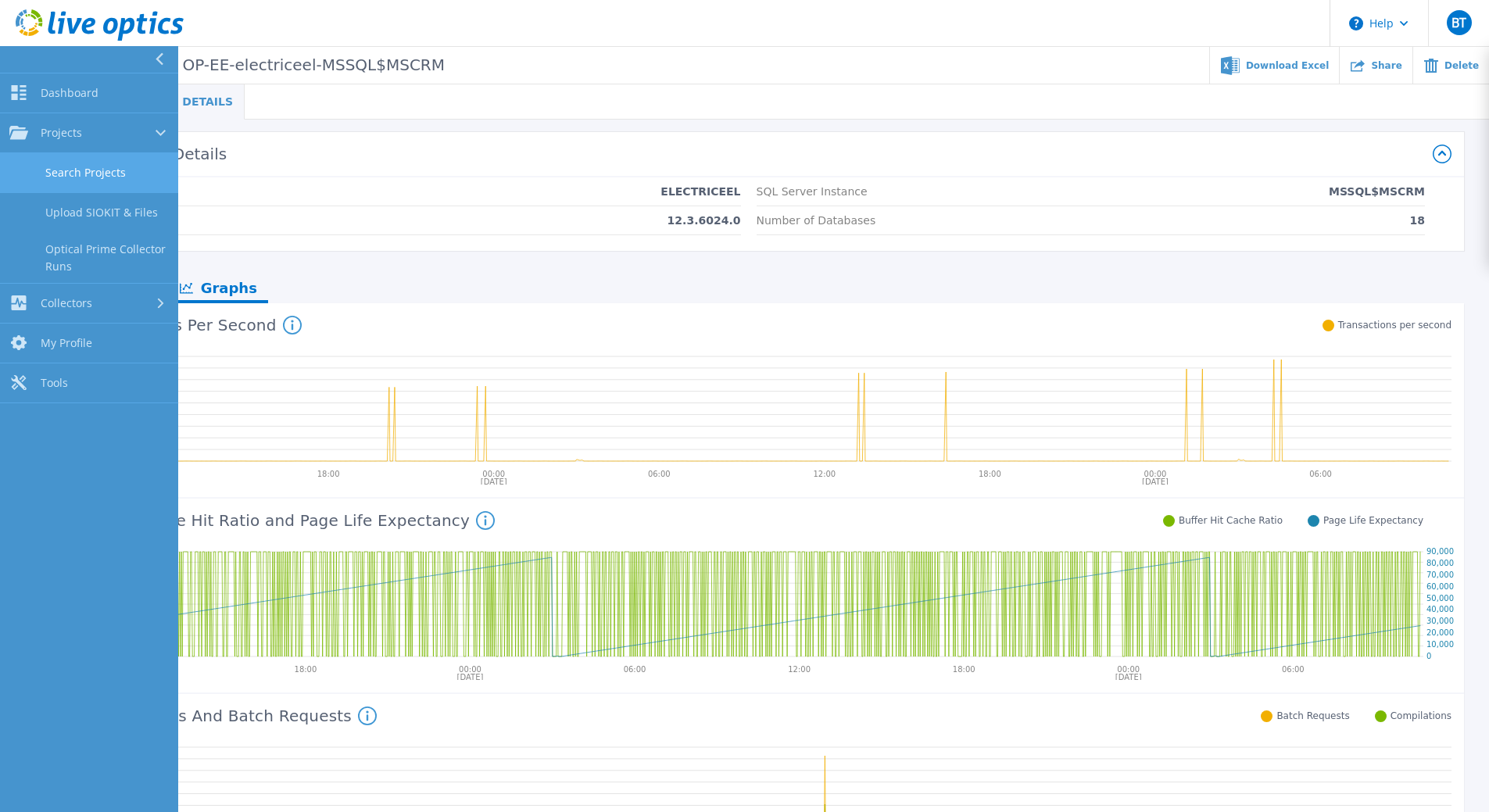
click at [72, 168] on link "Search Projects" at bounding box center [88, 172] width 178 height 40
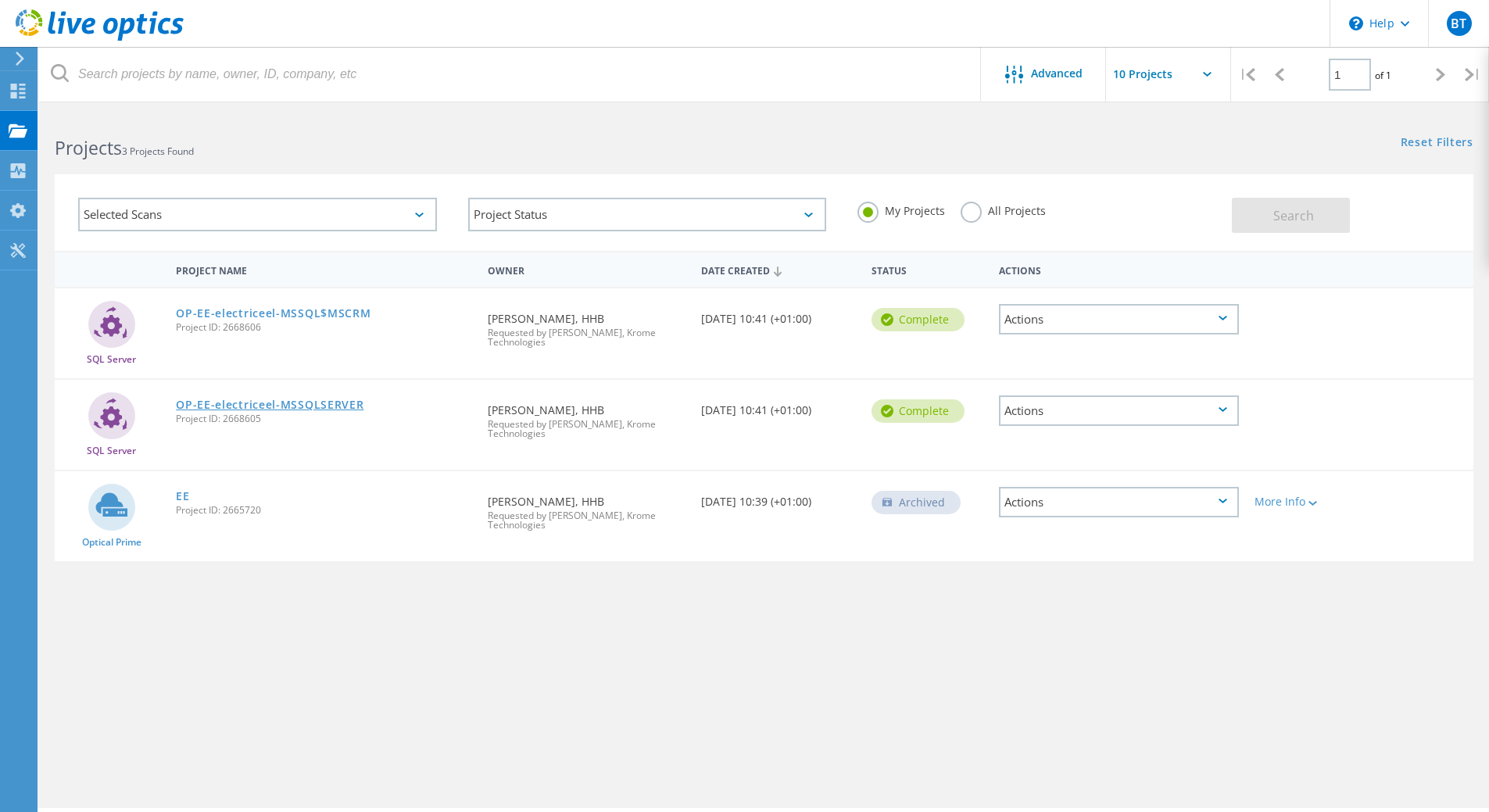
click at [317, 404] on link "OP-EE-electriceel-MSSQLSERVER" at bounding box center [270, 405] width 188 height 11
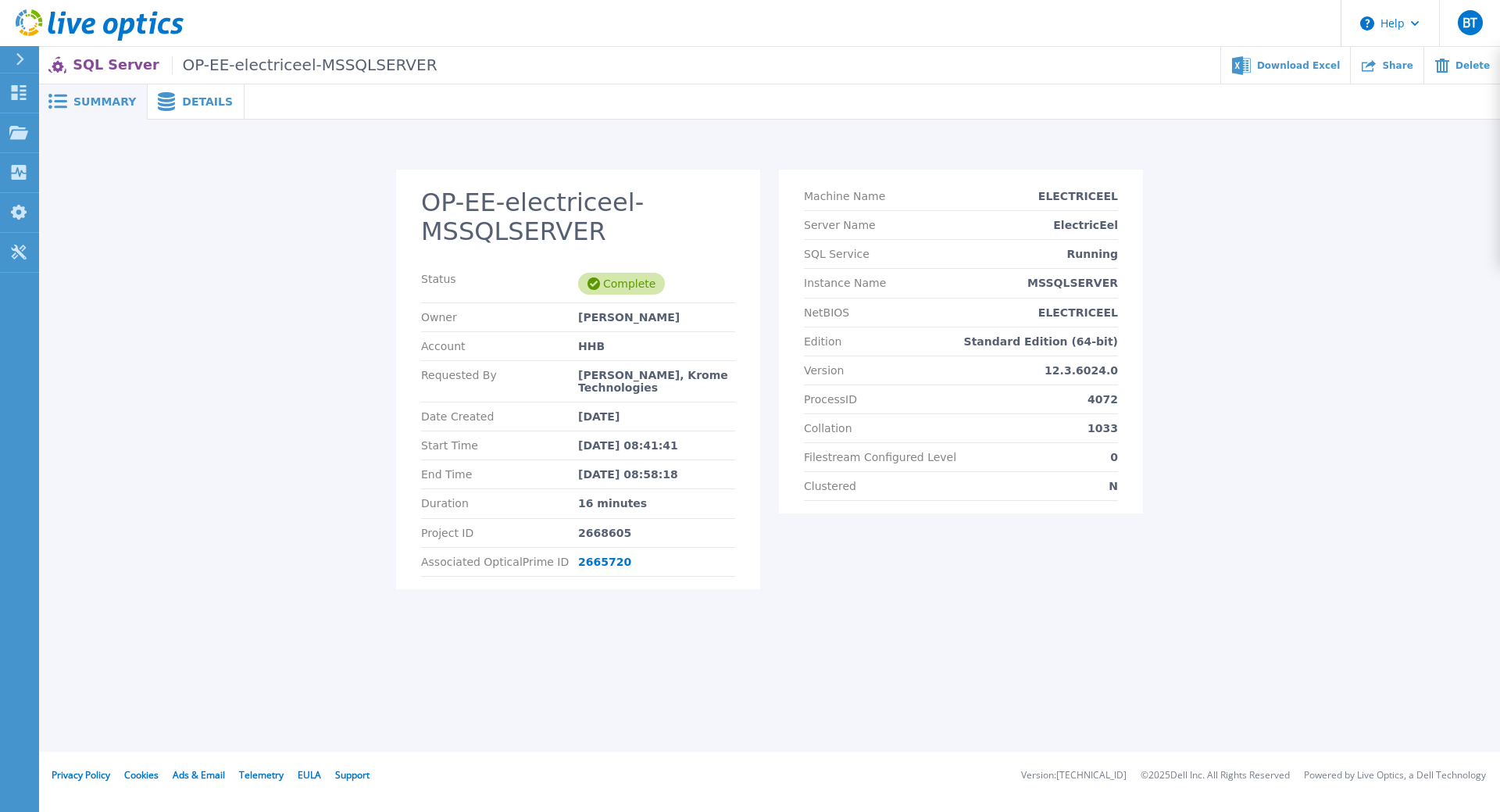
click at [214, 103] on span "Details" at bounding box center [207, 102] width 51 height 11
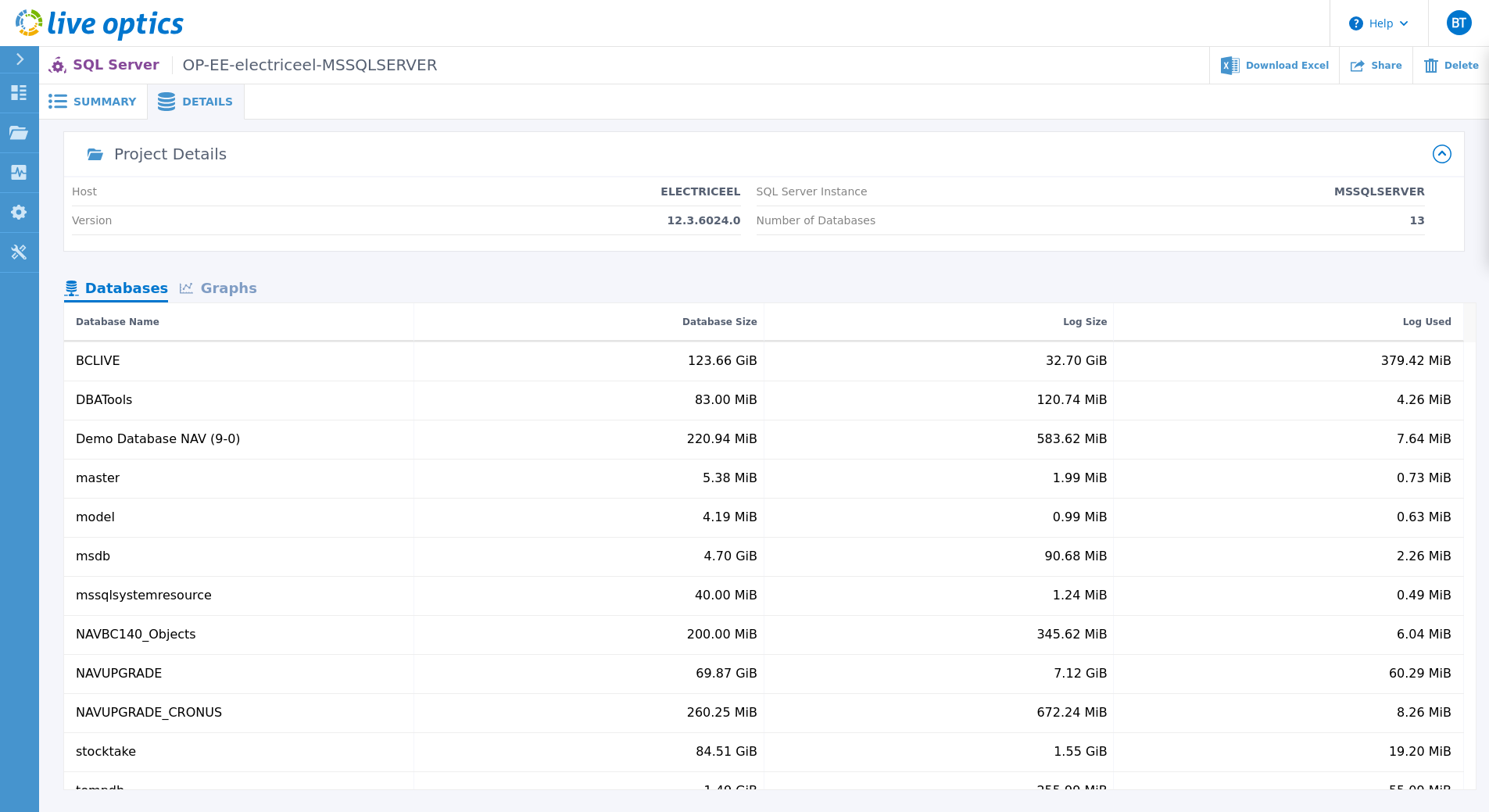
click at [235, 289] on div "Graphs" at bounding box center [218, 289] width 100 height 28
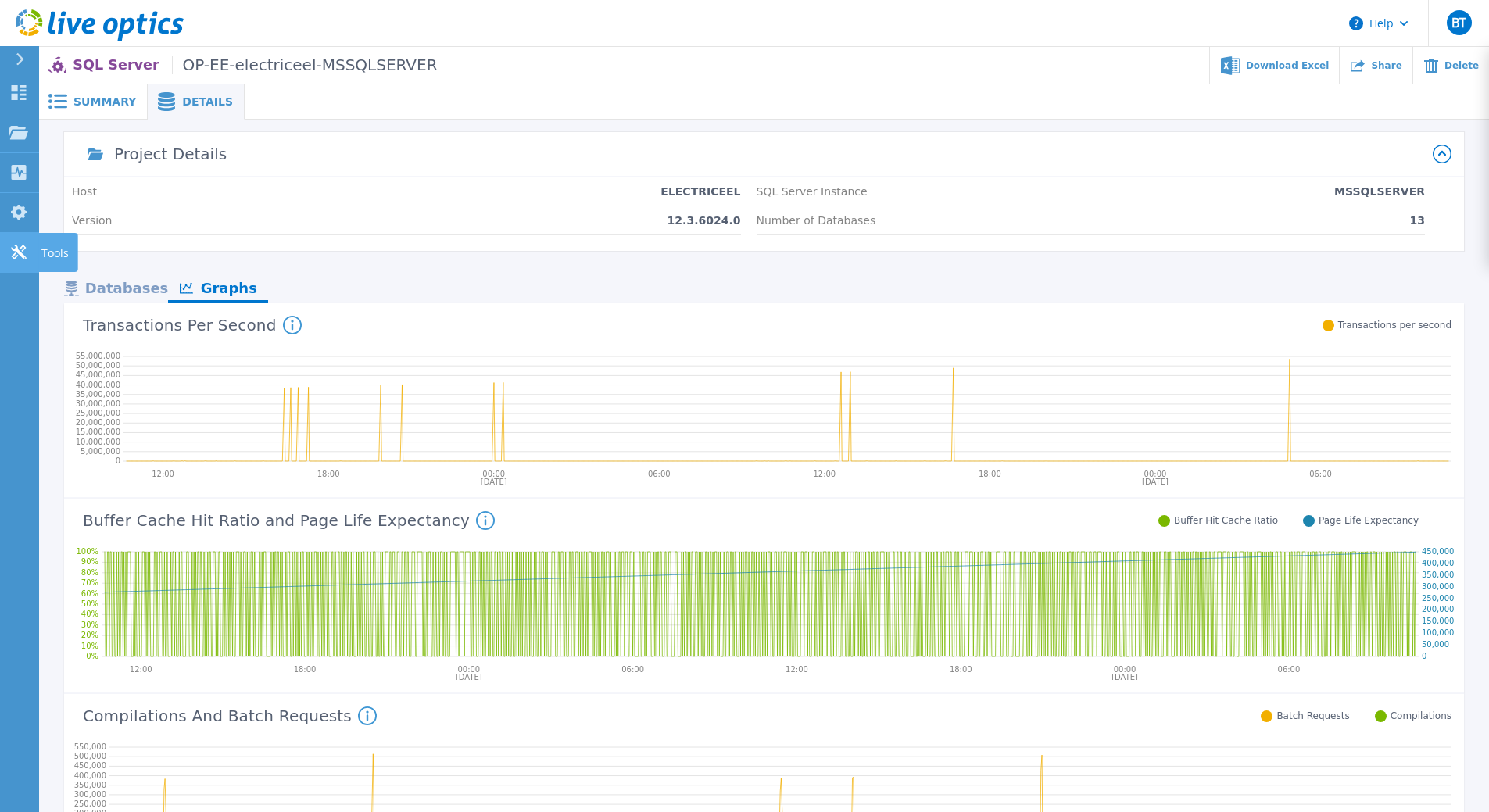
click at [18, 254] on icon at bounding box center [18, 252] width 19 height 15
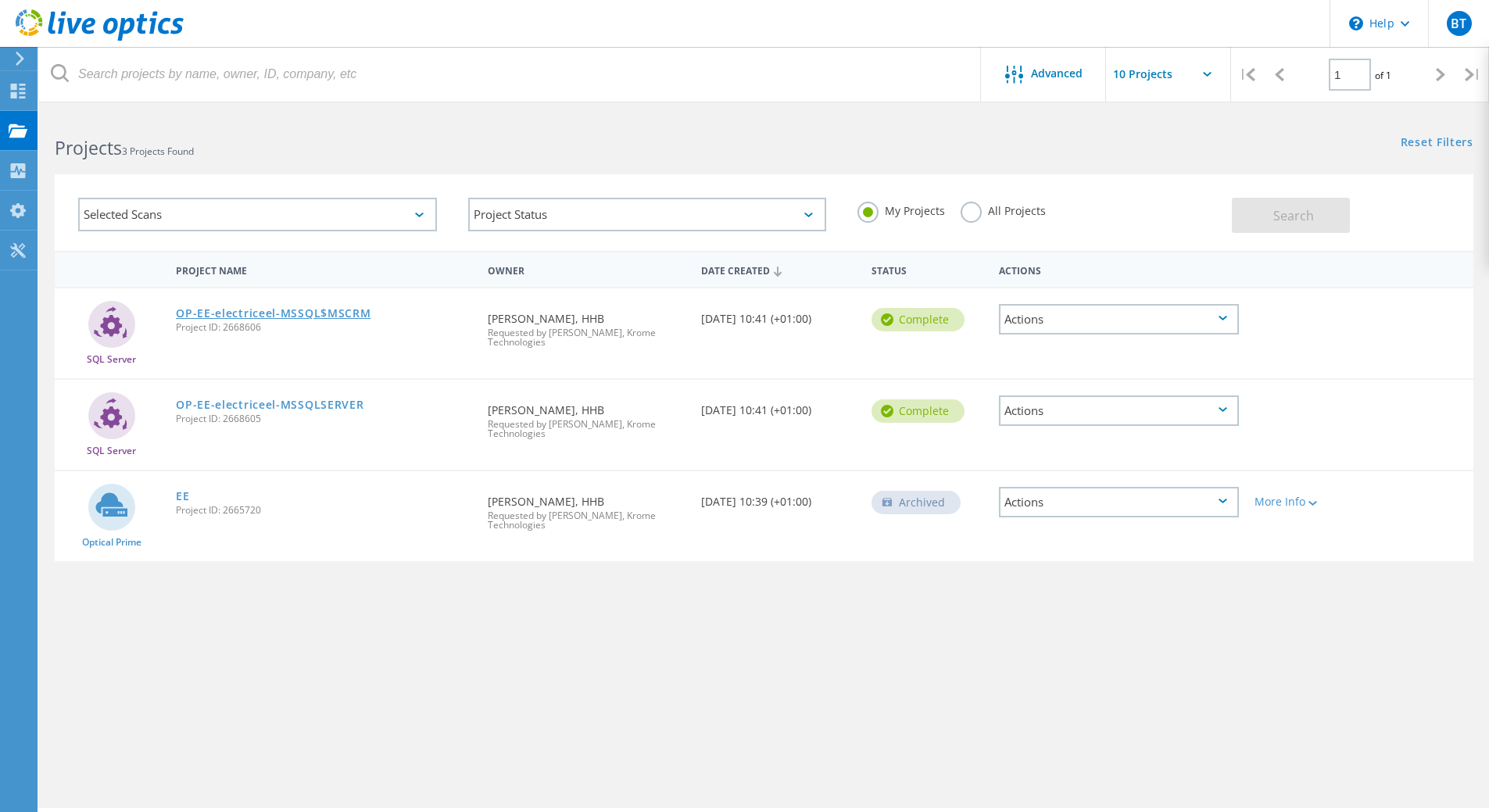
click at [206, 315] on link "OP-EE-electriceel-MSSQL$MSCRM" at bounding box center [273, 314] width 195 height 11
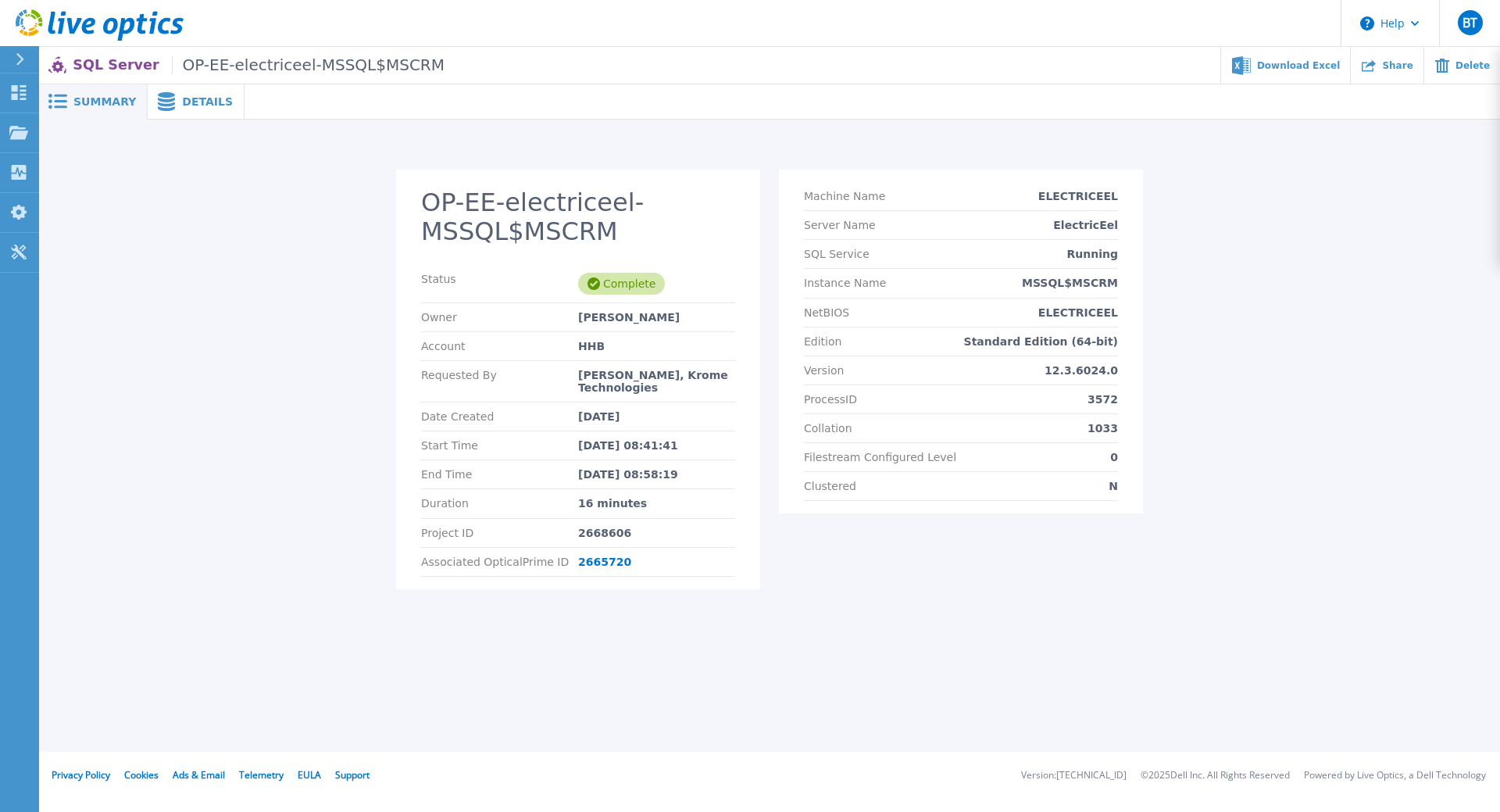
click at [193, 91] on div "Details" at bounding box center [196, 101] width 96 height 35
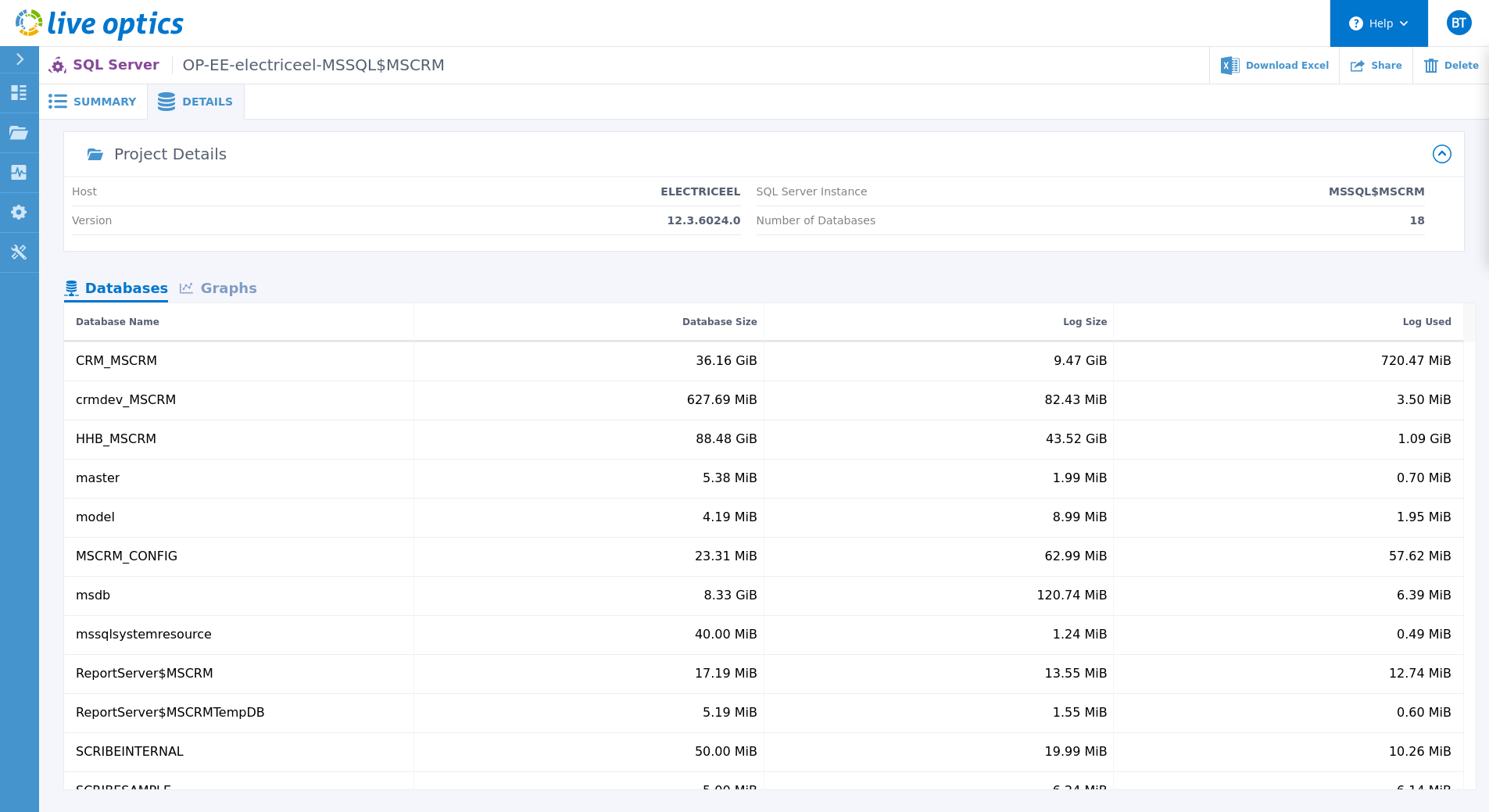
click at [1403, 27] on button "Help" at bounding box center [1378, 23] width 97 height 46
